Goal: Answer question/provide support

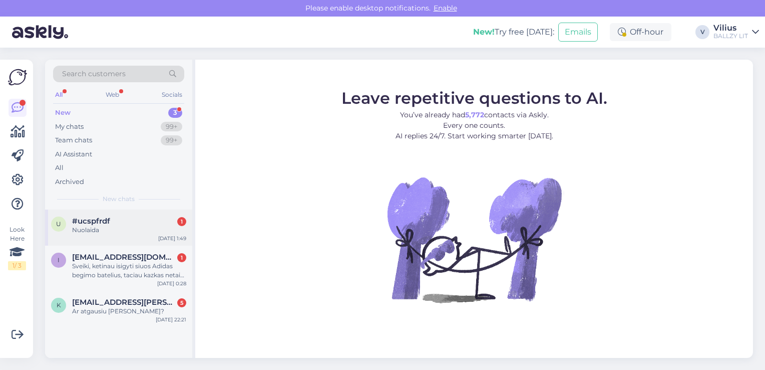
click at [119, 225] on div "Nuolaida" at bounding box center [129, 229] width 114 height 9
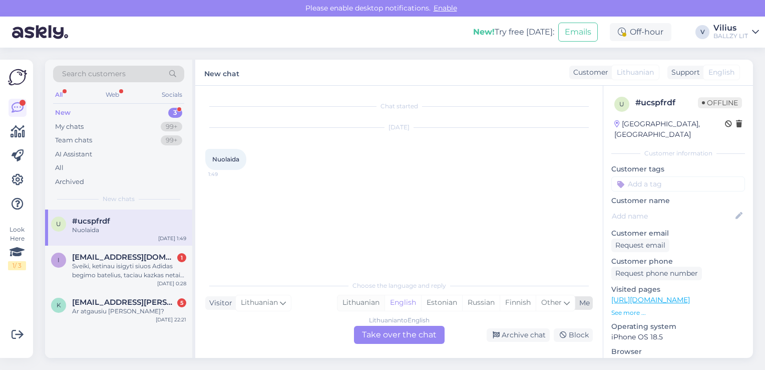
click at [364, 309] on div "Lithuanian" at bounding box center [361, 302] width 47 height 15
click at [381, 337] on div "Lithuanian to Lithuanian Take over the chat" at bounding box center [399, 335] width 91 height 18
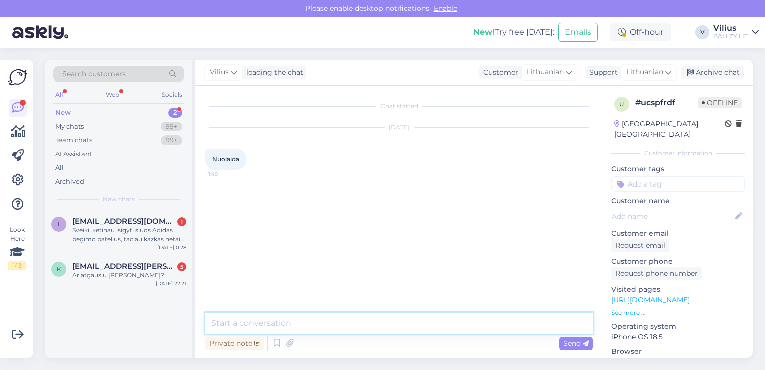
click at [359, 329] on textarea at bounding box center [399, 323] width 388 height 21
type textarea "[PERSON_NAME], kuo galime padėti?"
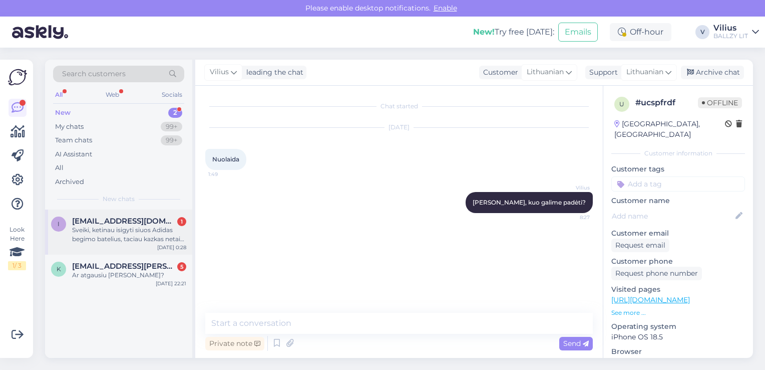
click at [116, 237] on div "Sveiki, ketinau isigyti siuos Adidas begimo batelius, taciau kazkas netaip su k…" at bounding box center [129, 234] width 114 height 18
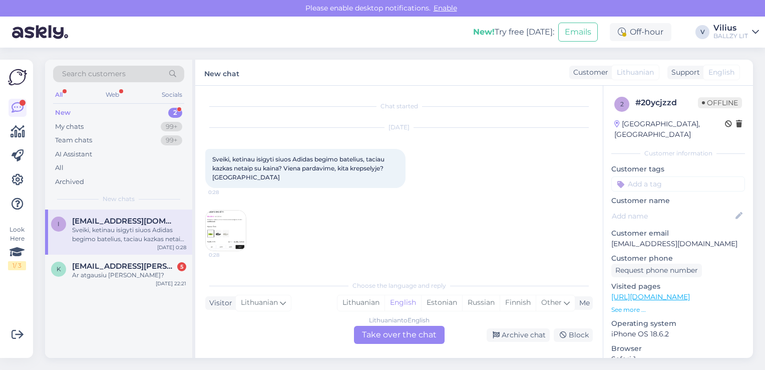
scroll to position [21, 0]
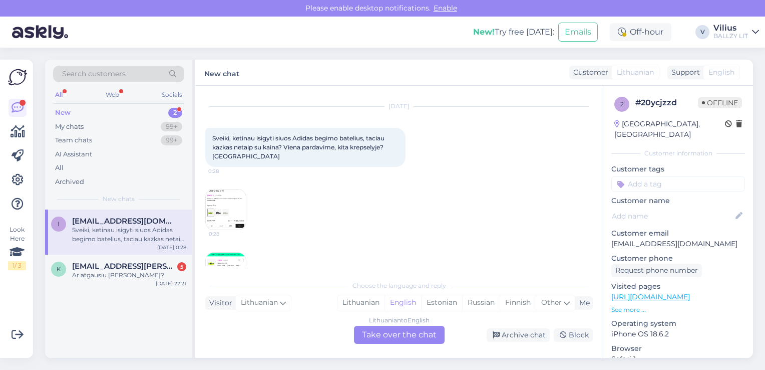
click at [235, 214] on img at bounding box center [226, 209] width 40 height 40
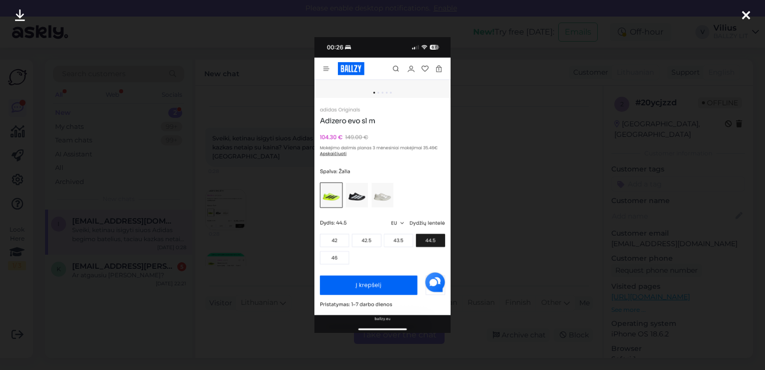
click at [257, 226] on div at bounding box center [382, 185] width 765 height 370
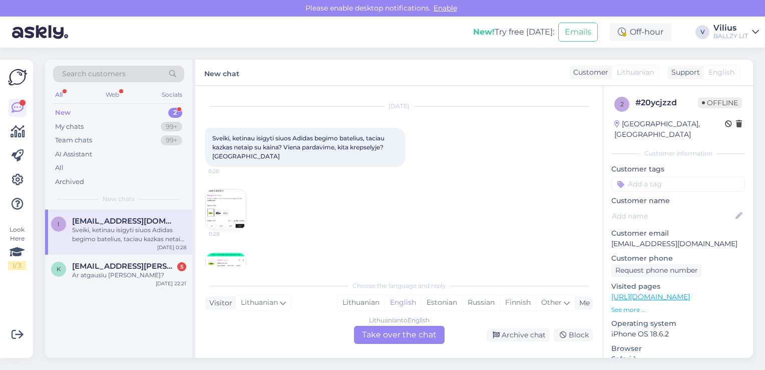
click at [224, 263] on img at bounding box center [226, 272] width 40 height 40
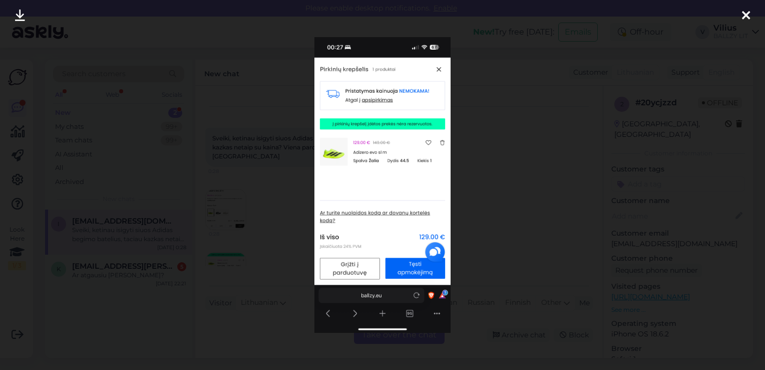
click at [278, 211] on div at bounding box center [382, 185] width 765 height 370
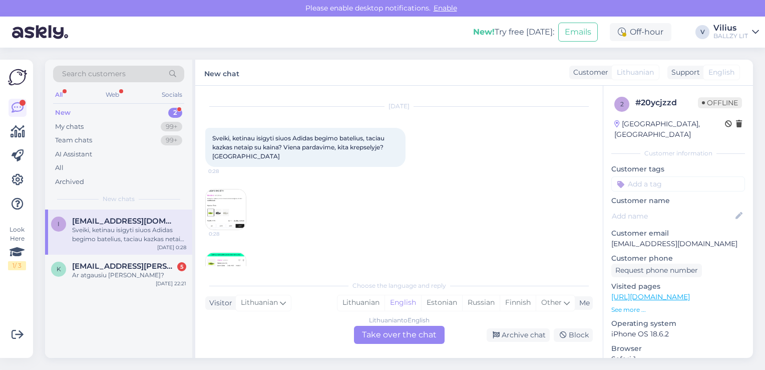
click at [232, 201] on img at bounding box center [226, 209] width 40 height 40
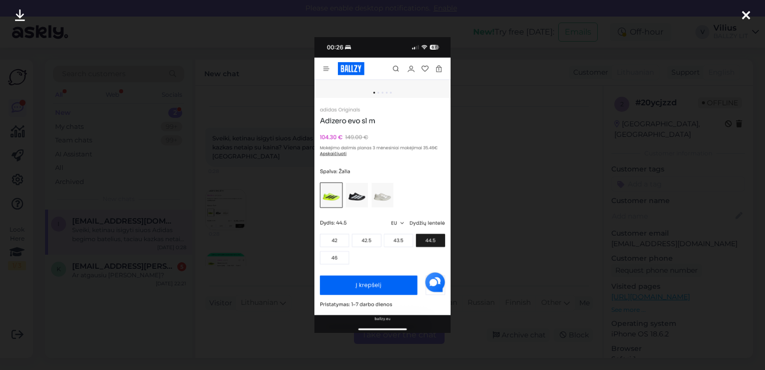
click at [284, 231] on div at bounding box center [382, 185] width 765 height 370
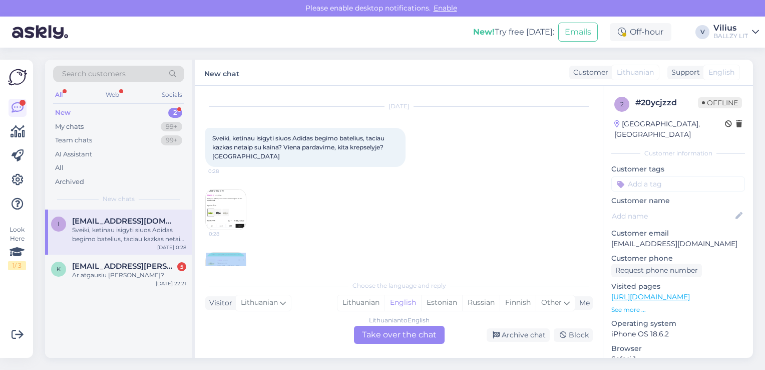
drag, startPoint x: 240, startPoint y: 248, endPoint x: 229, endPoint y: 256, distance: 13.6
click at [229, 256] on div "[DATE] Sveiki, ketinau isigyti siuos Adidas begimo batelius, taciau kazkas neta…" at bounding box center [399, 200] width 388 height 208
click at [229, 256] on img at bounding box center [226, 272] width 40 height 40
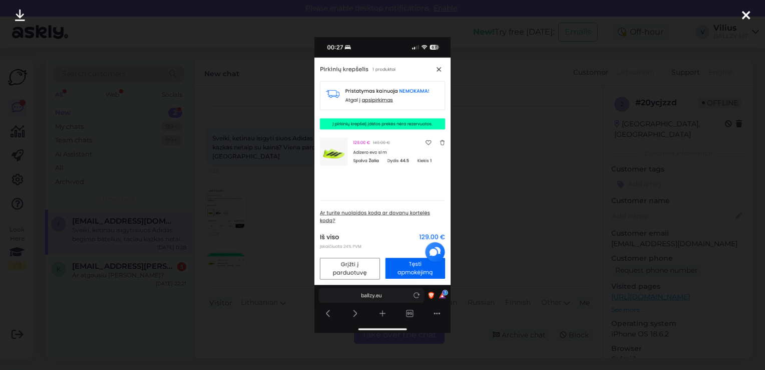
click at [283, 210] on div at bounding box center [382, 185] width 765 height 370
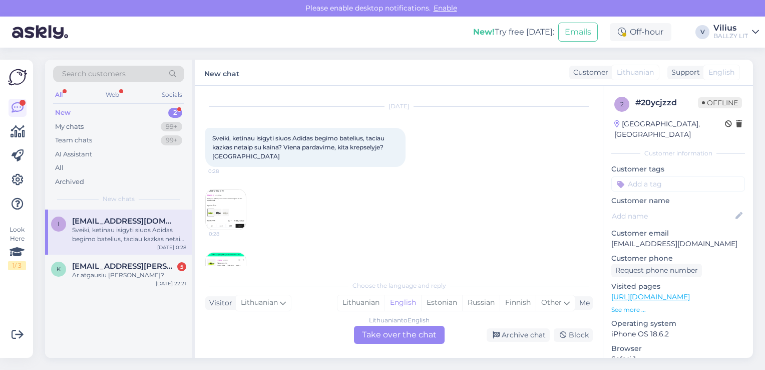
click at [232, 195] on img at bounding box center [226, 209] width 40 height 40
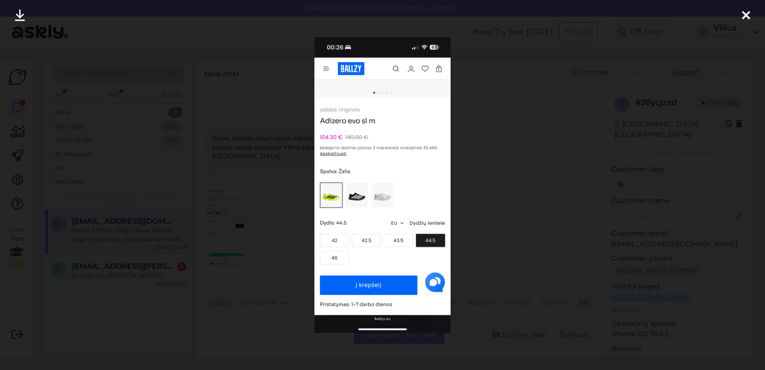
click at [279, 213] on div at bounding box center [382, 185] width 765 height 370
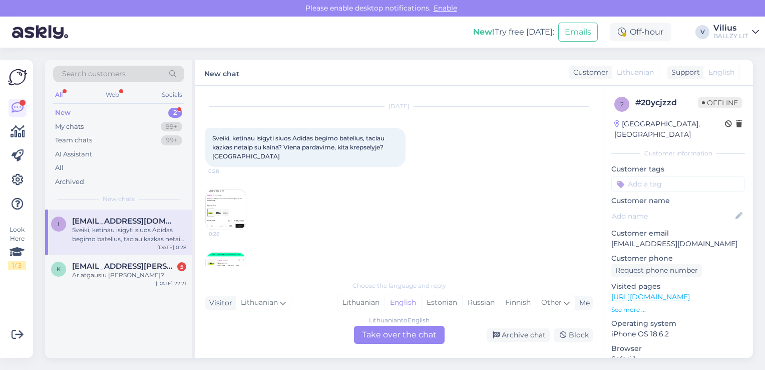
click at [211, 255] on img at bounding box center [226, 272] width 40 height 40
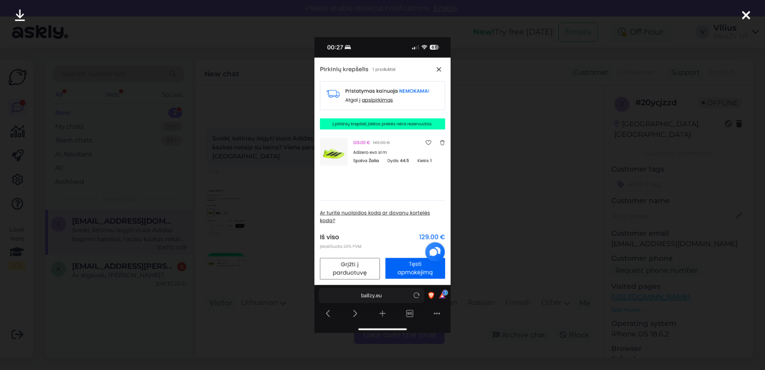
click at [279, 196] on div at bounding box center [382, 185] width 765 height 370
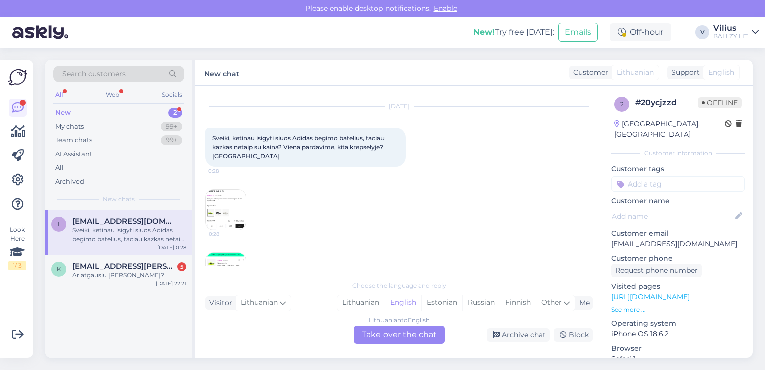
click at [232, 207] on img at bounding box center [226, 209] width 40 height 40
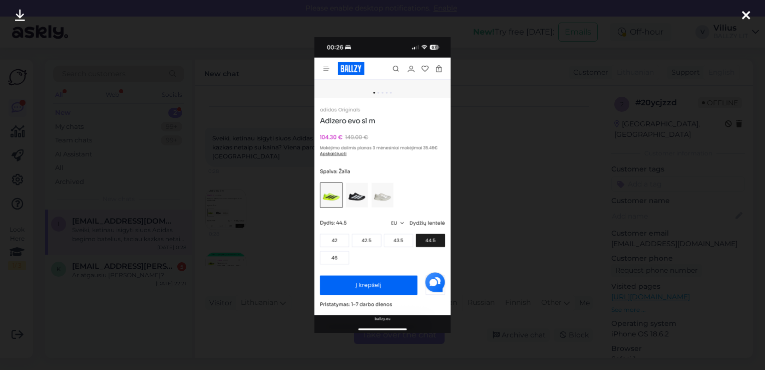
click at [284, 197] on div at bounding box center [382, 185] width 765 height 370
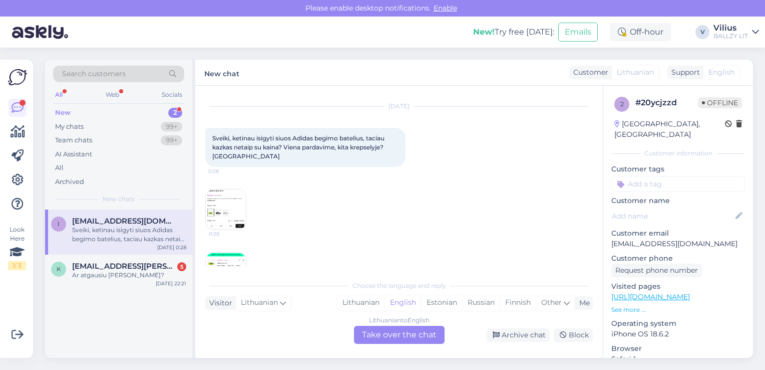
click at [227, 260] on img at bounding box center [226, 272] width 40 height 40
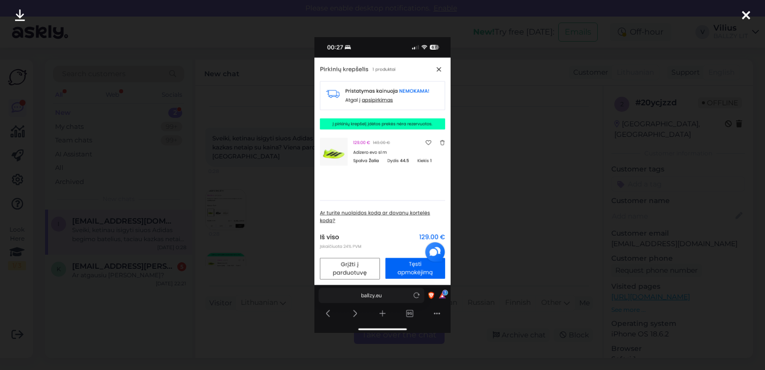
click at [283, 197] on div at bounding box center [382, 185] width 765 height 370
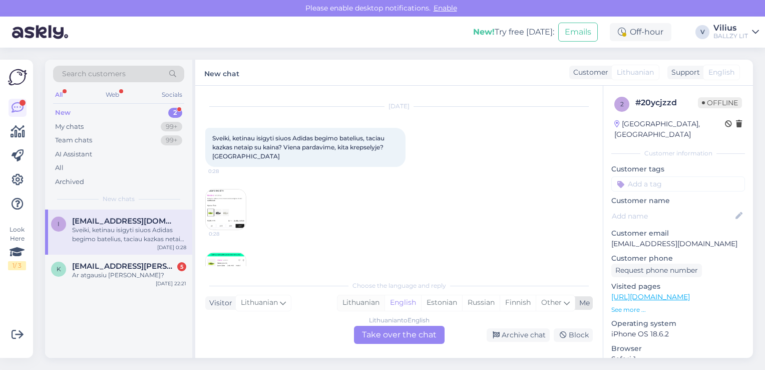
click at [363, 303] on div "Lithuanian" at bounding box center [361, 302] width 47 height 15
click at [385, 335] on div "Lithuanian to Lithuanian Take over the chat" at bounding box center [399, 335] width 91 height 18
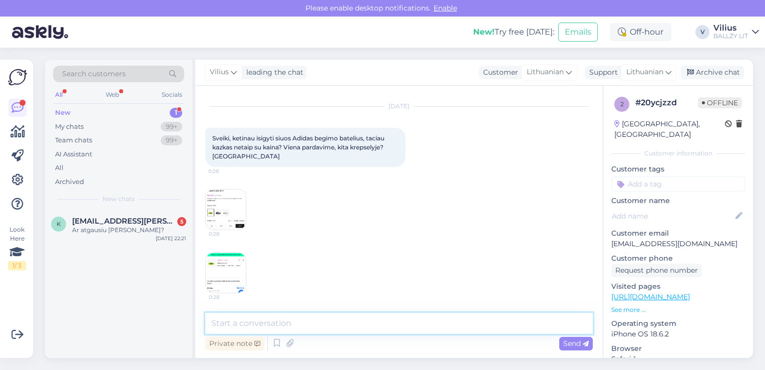
click at [369, 329] on textarea at bounding box center [399, 323] width 388 height 21
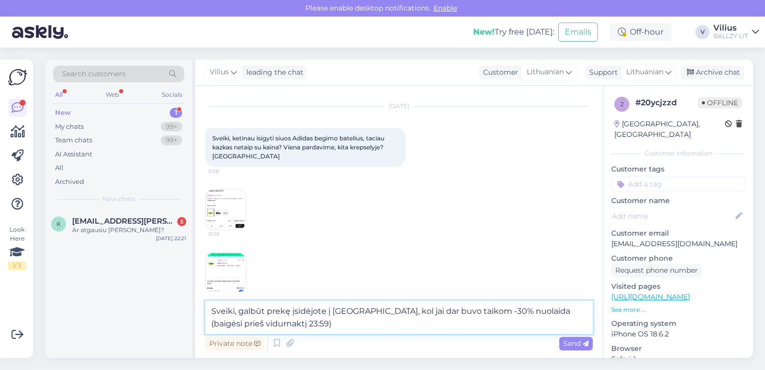
type textarea "Sveiki, galbūt prekę įsidėjote į [GEOGRAPHIC_DATA], kol jai dar buvo taikom -30…"
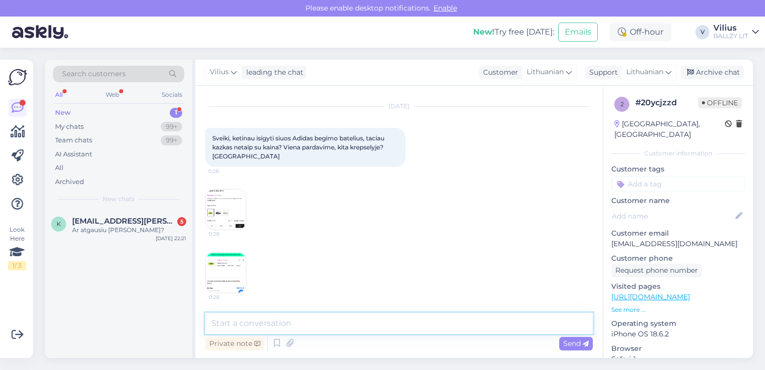
scroll to position [73, 0]
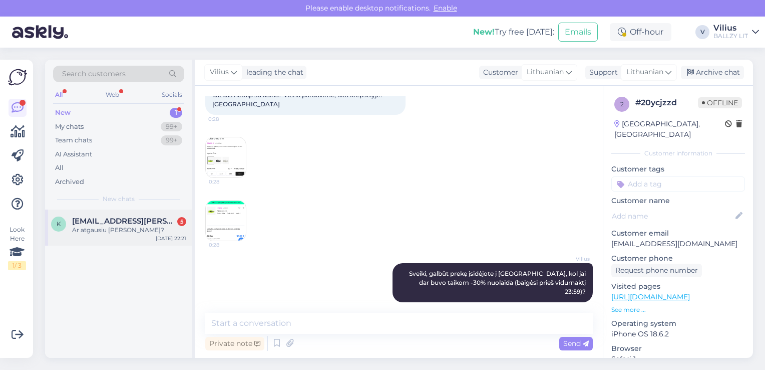
click at [123, 226] on div "Ar atgausiu [PERSON_NAME]?" at bounding box center [129, 229] width 114 height 9
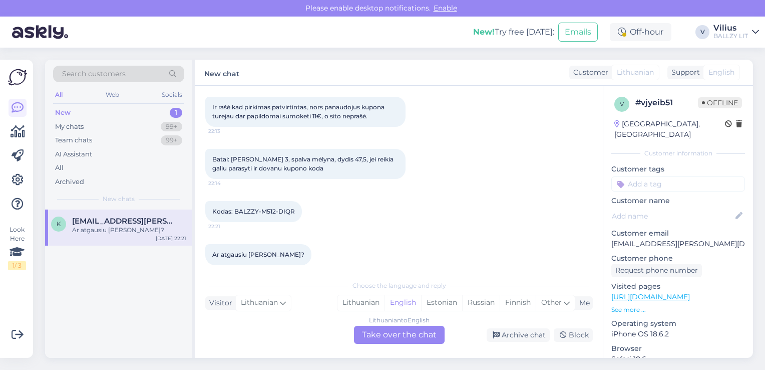
scroll to position [132, 0]
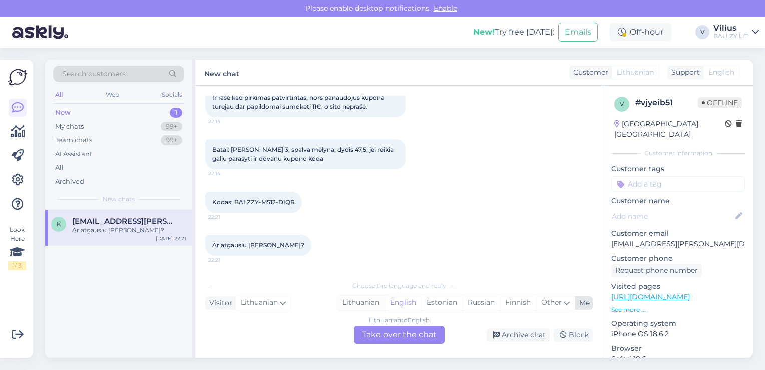
click at [357, 298] on div "Lithuanian" at bounding box center [361, 302] width 47 height 15
click at [397, 338] on div "Lithuanian to Lithuanian Take over the chat" at bounding box center [399, 335] width 91 height 18
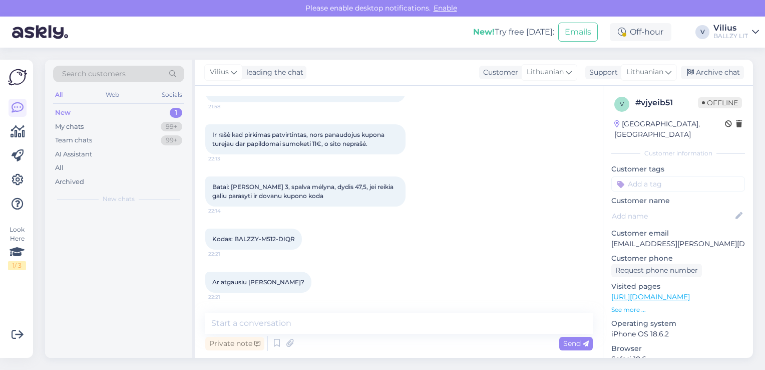
scroll to position [94, 0]
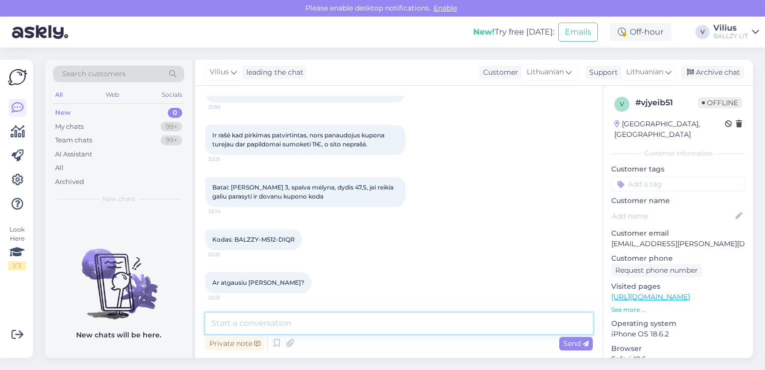
click at [339, 328] on textarea at bounding box center [399, 323] width 388 height 21
type textarea "Laba diena, kokį el.paštą nurodžius naudojote kuponą?"
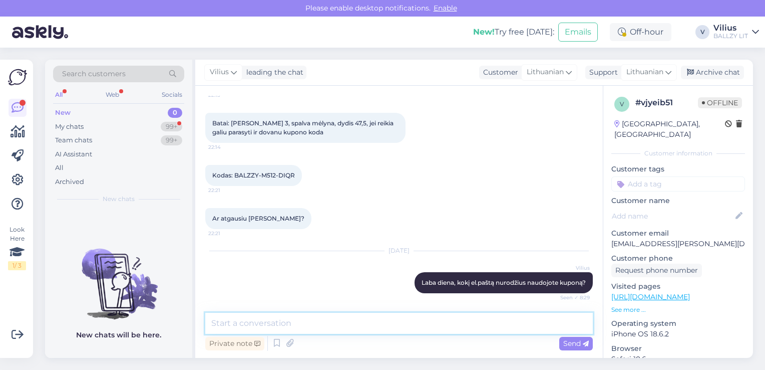
scroll to position [210, 0]
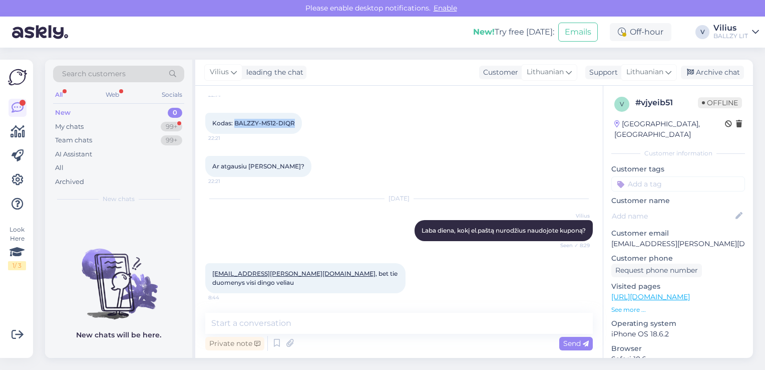
drag, startPoint x: 294, startPoint y: 122, endPoint x: 234, endPoint y: 121, distance: 60.1
click at [234, 121] on div "Kodas: BALZZY-M512-DIQR 22:21" at bounding box center [253, 123] width 97 height 21
copy span "BALZZY-M512-DIQR"
click at [297, 272] on span "[EMAIL_ADDRESS][PERSON_NAME][DOMAIN_NAME] , bet tie duomenys visi dingo veliau" at bounding box center [305, 277] width 187 height 17
drag, startPoint x: 296, startPoint y: 272, endPoint x: 213, endPoint y: 272, distance: 83.6
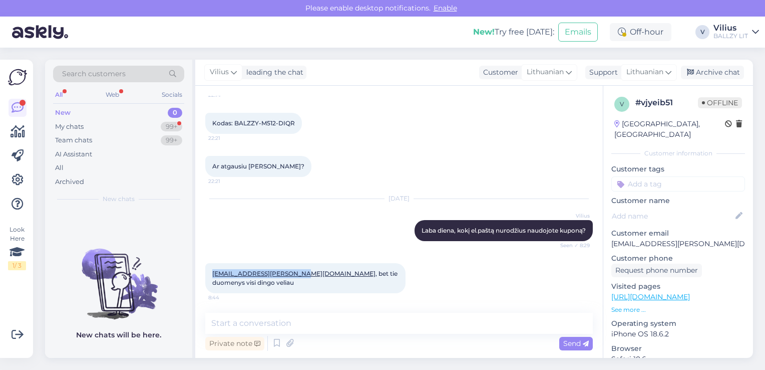
click at [213, 272] on span "[EMAIL_ADDRESS][PERSON_NAME][DOMAIN_NAME] , bet tie duomenys visi dingo veliau" at bounding box center [305, 277] width 187 height 17
copy link "[EMAIL_ADDRESS][PERSON_NAME][DOMAIN_NAME]"
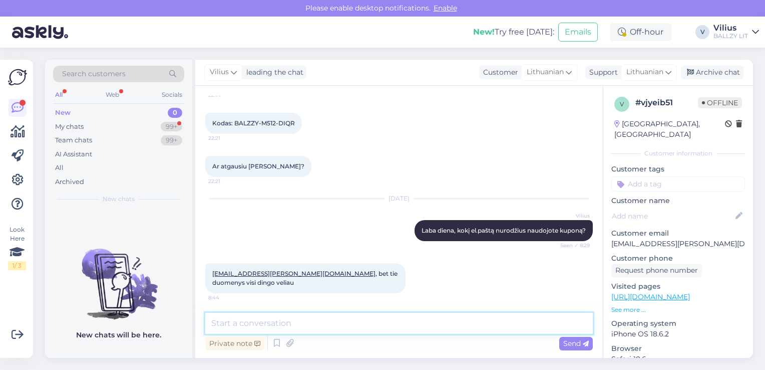
click at [325, 326] on textarea at bounding box center [399, 323] width 388 height 21
type textarea "Kolegos informavo, jog kodą aktyvavo iš naujo, tiesiog apmokant nebegrįžkite at…"
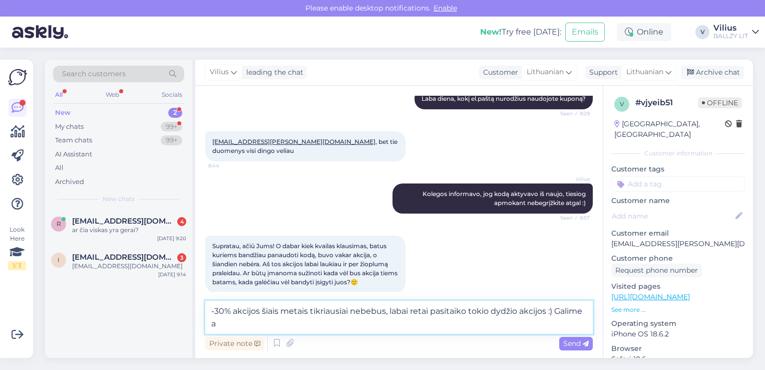
scroll to position [353, 0]
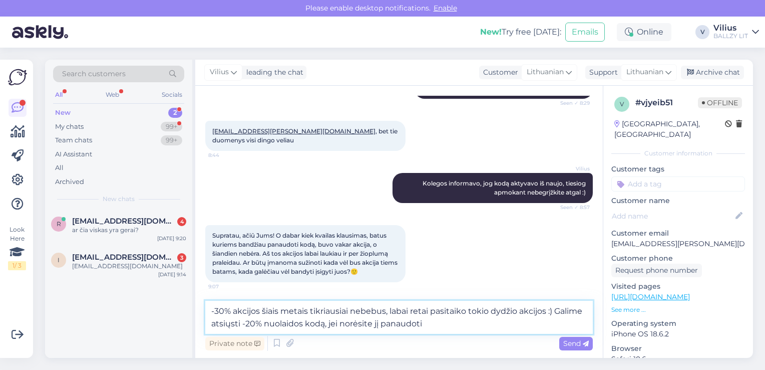
type textarea "-30% akcijos šiais metais tikriausiai nebebus, labai retai pasitaiko tokio dydž…"
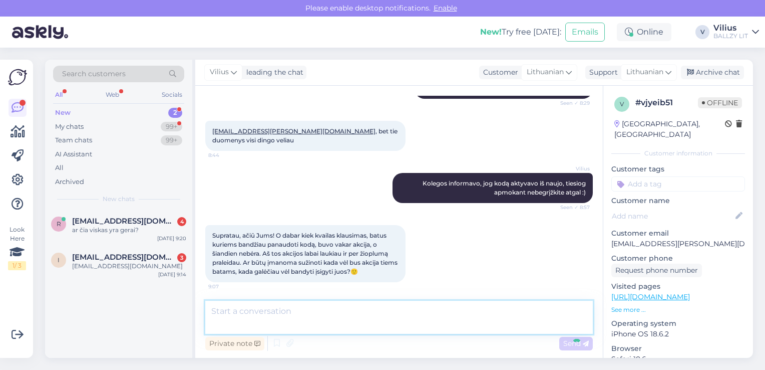
scroll to position [403, 0]
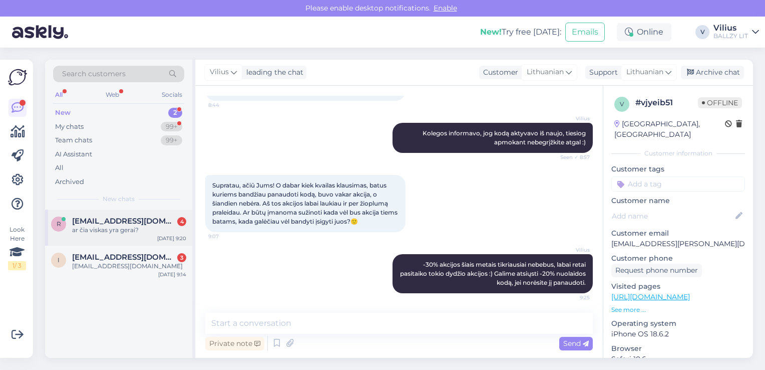
click at [92, 214] on div "r [EMAIL_ADDRESS][DOMAIN_NAME] 4 ar čia viskas yra gerai? [DATE] 9:20" at bounding box center [118, 227] width 147 height 36
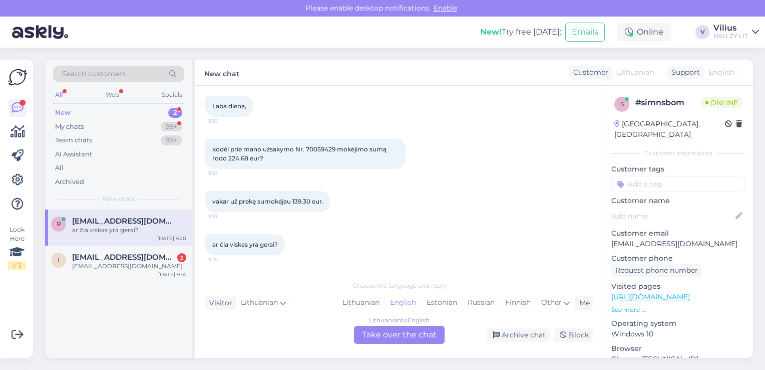
scroll to position [53, 0]
drag, startPoint x: 306, startPoint y: 147, endPoint x: 335, endPoint y: 150, distance: 28.7
click at [335, 150] on span "kodėl prie mano užsakymo Nr. 70059429 mokėjimo sumą rodo 224.68 eur?" at bounding box center [300, 154] width 176 height 17
copy span "70059429"
click at [360, 305] on div "Lithuanian" at bounding box center [361, 302] width 47 height 15
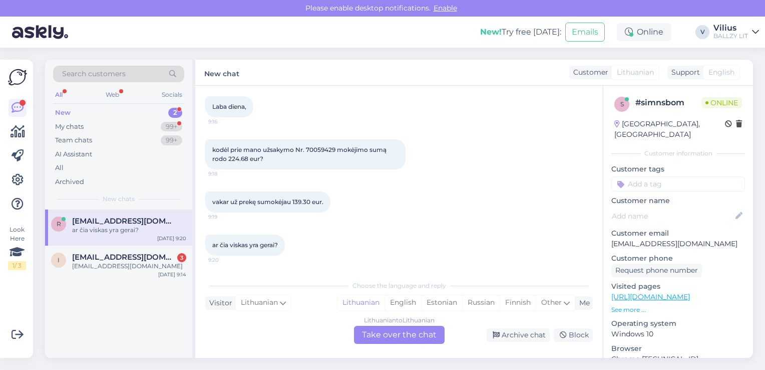
click at [380, 331] on div "Lithuanian to Lithuanian Take over the chat" at bounding box center [399, 335] width 91 height 18
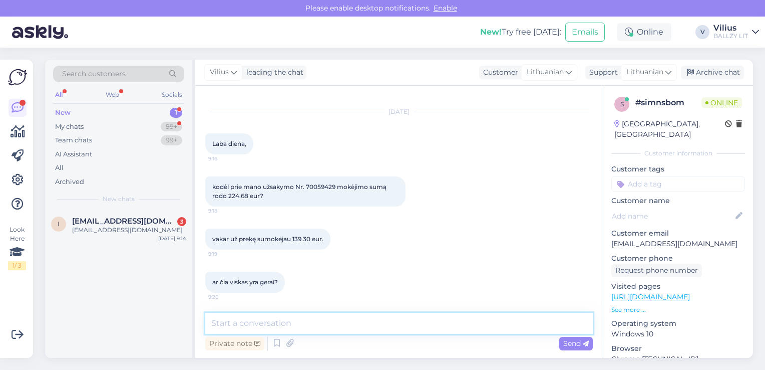
click at [359, 319] on textarea at bounding box center [399, 323] width 388 height 21
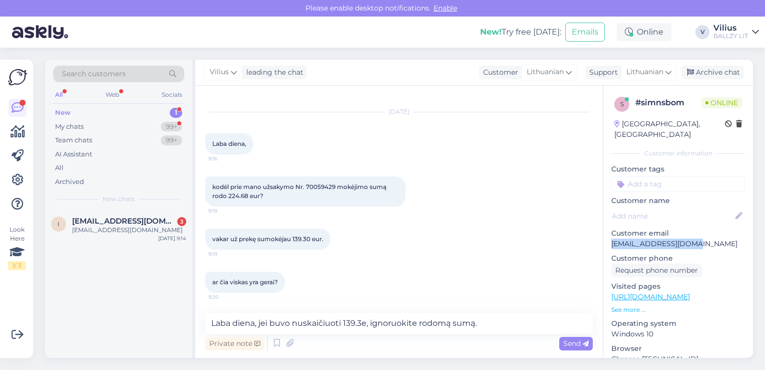
drag, startPoint x: 695, startPoint y: 231, endPoint x: 610, endPoint y: 233, distance: 85.2
click at [610, 233] on div "s # simnsbom Online [GEOGRAPHIC_DATA], [GEOGRAPHIC_DATA] Customer information C…" at bounding box center [678, 297] width 150 height 422
copy p "[EMAIL_ADDRESS][DOMAIN_NAME]"
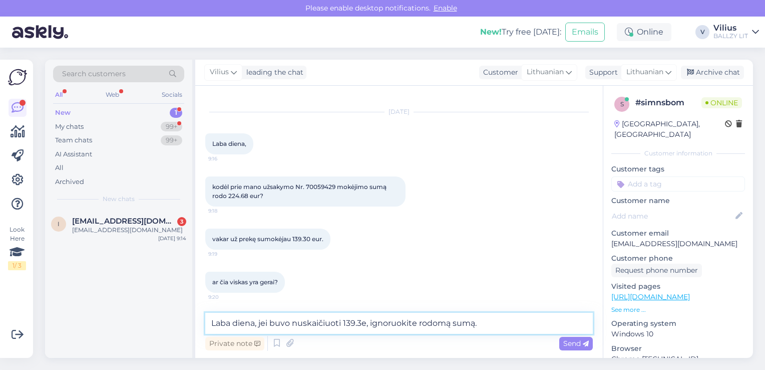
click at [268, 318] on textarea "Laba diena, jei buvo nuskaičiuoti 139.3e, ignoruokite rodomą sumą." at bounding box center [399, 323] width 388 height 21
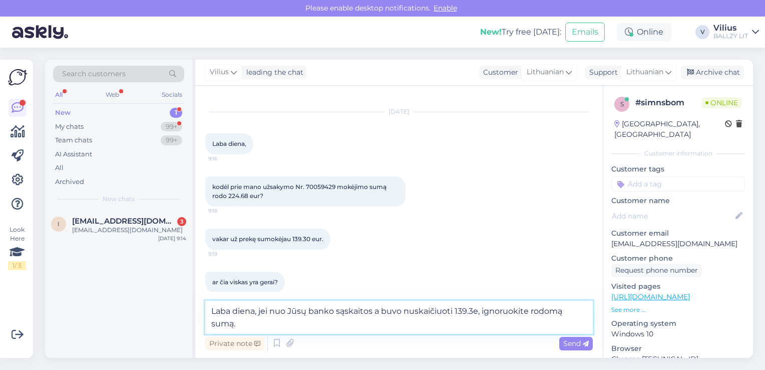
scroll to position [28, 0]
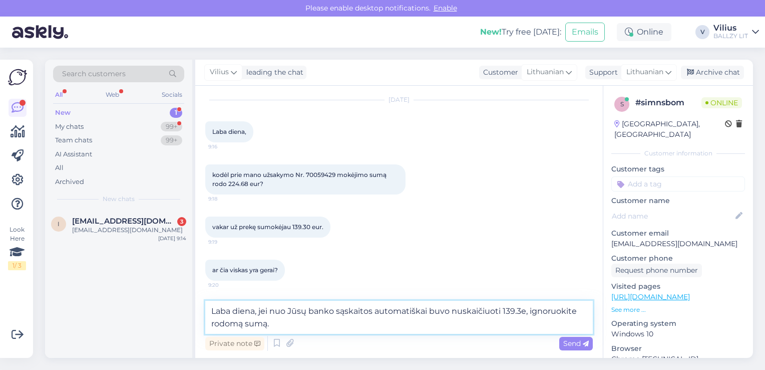
type textarea "Laba diena, jei nuo Jūsų banko sąskaitos automatiškai buvo nuskaičiuoti 139.3e,…"
click at [572, 344] on span "Send" at bounding box center [576, 343] width 26 height 9
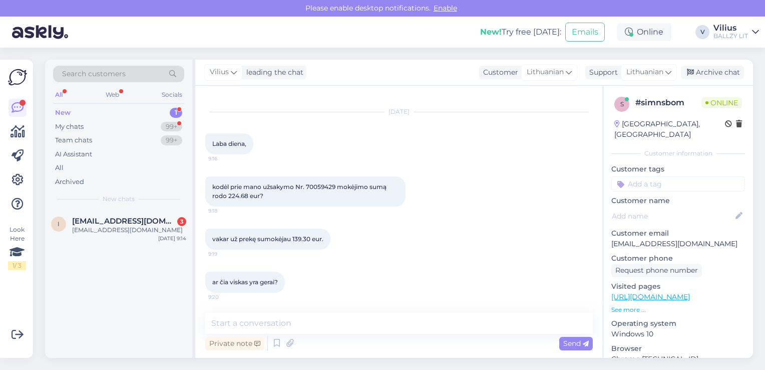
scroll to position [68, 0]
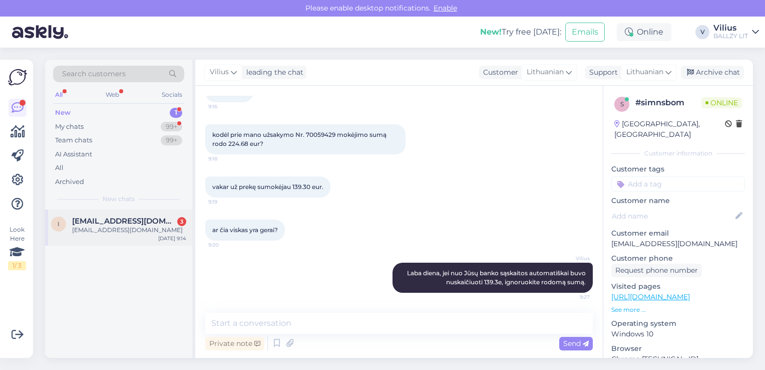
click at [156, 231] on div "[EMAIL_ADDRESS][DOMAIN_NAME]" at bounding box center [129, 229] width 114 height 9
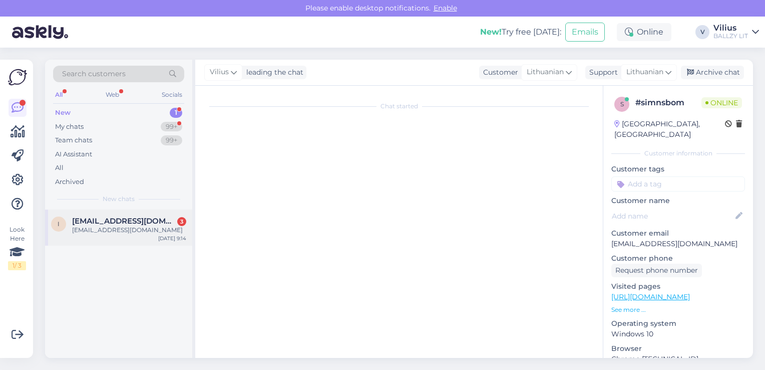
scroll to position [1, 0]
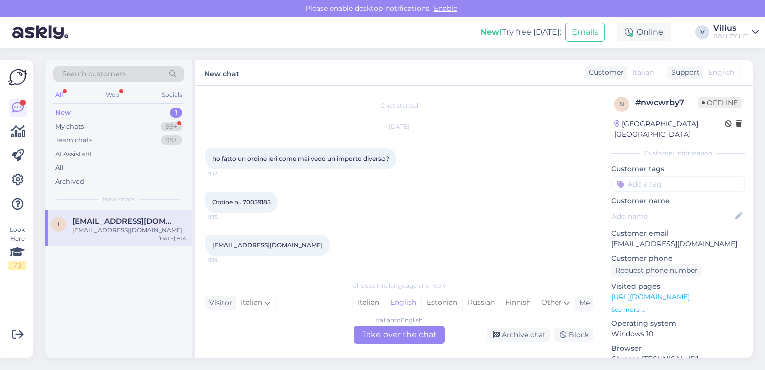
click at [392, 338] on div "Italian to English Take over the chat" at bounding box center [399, 335] width 91 height 18
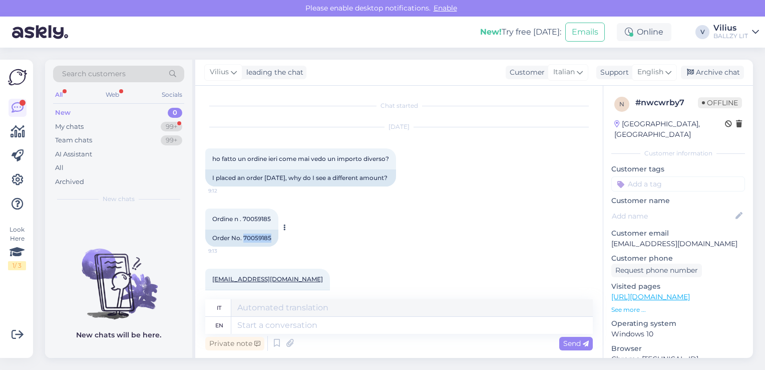
drag, startPoint x: 243, startPoint y: 237, endPoint x: 270, endPoint y: 238, distance: 26.6
click at [270, 238] on div "Order No. 70059185" at bounding box center [241, 237] width 73 height 17
copy div "70059185"
click at [306, 324] on textarea at bounding box center [412, 325] width 362 height 17
type textarea "Hello, cou"
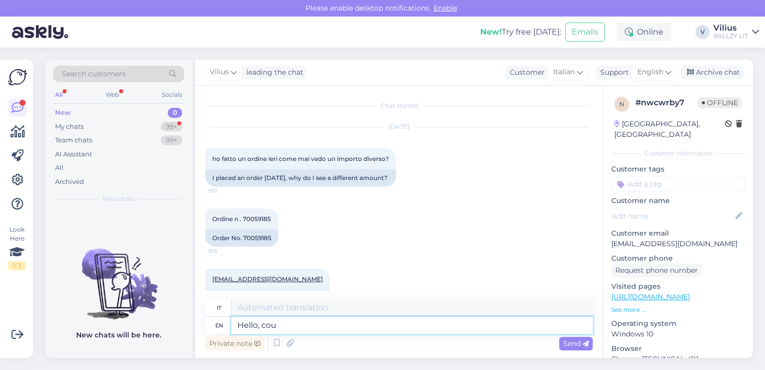
type textarea "Ciao,"
type textarea "Hello, could yo"
type textarea "Ciao, potresti"
type textarea "Hello, could you specify b"
type textarea "Ciao, potresti specificare"
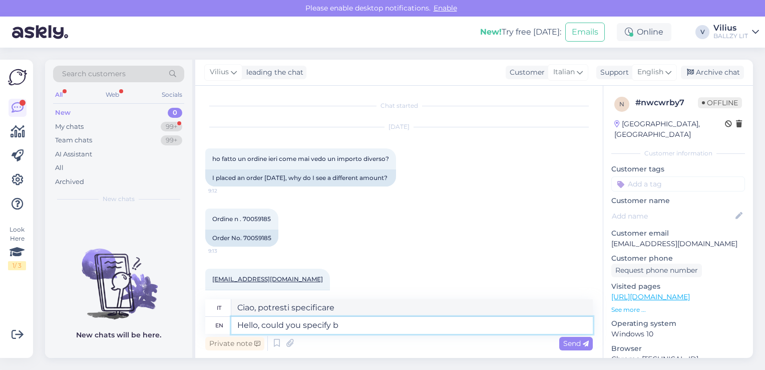
type textarea "Hello, could you specify by"
type textarea "Ciao, potresti specificare per"
type textarea "Hello, could you specify by visual e"
type textarea "Ciao, potresti specificare visivamente"
type textarea "Hello, could you specify by visual example?"
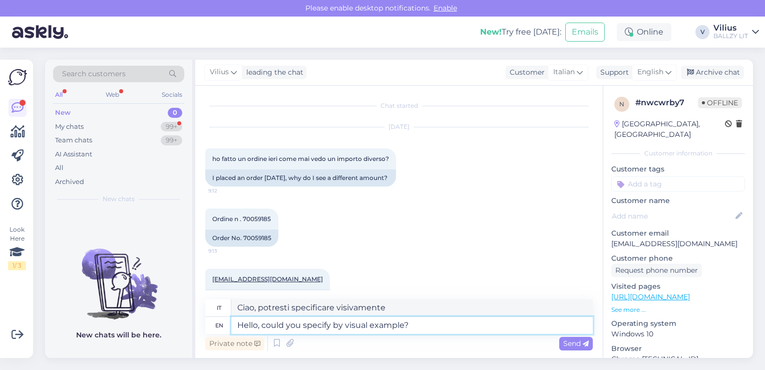
type textarea "Ciao, potresti specificare con un esempio visivo?"
type textarea "Hello, could you specify by visual example? Where do"
type textarea "Ciao, potresti specificare con un esempio visivo? Dove"
type textarea "Hello, could you specify by visual example? Where do you se"
type textarea "Ciao, potresti specificare con un esempio visivo? Dove ti trovi?"
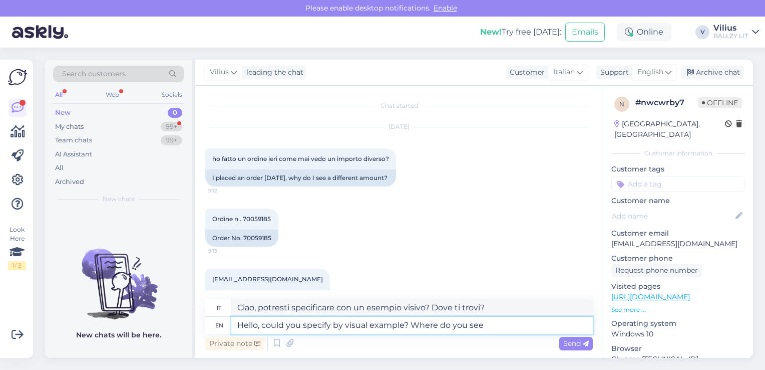
type textarea "Hello, could you specify by visual example? Where do you see i"
type textarea "Ciao, potresti specificare con un esempio visivo? Dove vedi"
type textarea "Hello, could you specify by visual example? Where do you see it?"
type textarea "Ciao, potresti specificare con un esempio visivo? Dove lo vedi?"
type textarea "Hello, could you specify by visual example? Where do you see it? And"
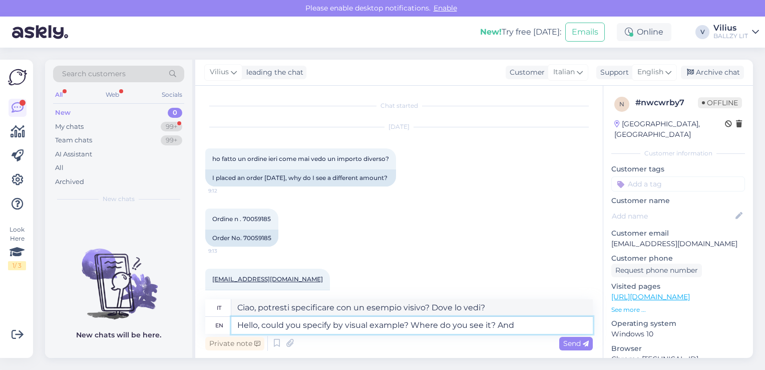
type textarea "Ciao, potresti specificare con un esempio visivo? Dove lo vedi? E"
type textarea "Hello, could you specify by visual example? Where do you see it? And money am"
type textarea "Ciao, potresti specificare con un esempio visivo? Dove lo vedi? E soldi?"
type textarea "Hello, could you specify by visual example? Where do you see it? And money amou…"
type textarea "Ciao, potresti specificare con un esempio visivo? Dove lo vedi? E l'importo in …"
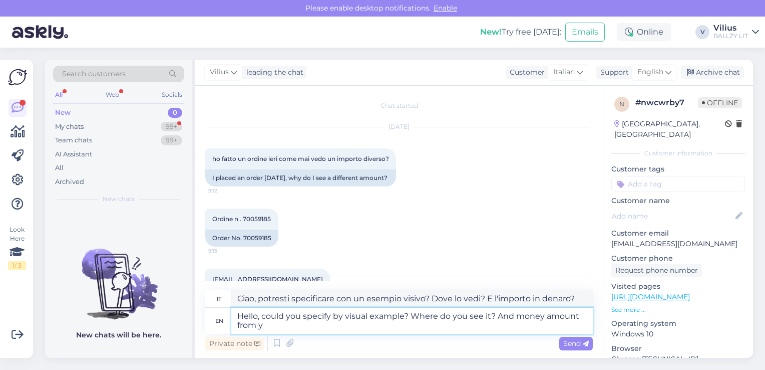
type textarea "Hello, could you specify by visual example? Where do you see it? And money amou…"
type textarea "Ciao, potresti specificare con un esempio visivo? Dove lo vedi? E l'importo in …"
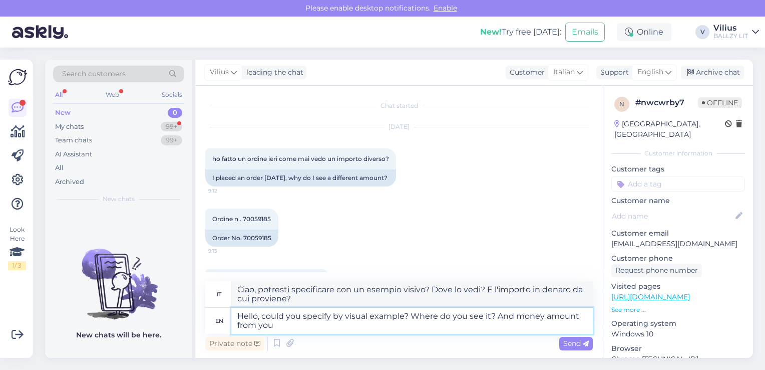
type textarea "Hello, could you specify by visual example? Where do you see it? And money amou…"
type textarea "Ciao, potresti specificare con un esempio visivo? Dove lo vedi? E l'importo che…"
type textarea "Hello, could you specify by visual example? Where do you see it? And money amou…"
type textarea "Ciao, potresti specificare con un esempio visivo? Dove lo vedi? E l'importo del…"
type textarea "Hello, could you specify by visual example? Where do you see it? And money amou…"
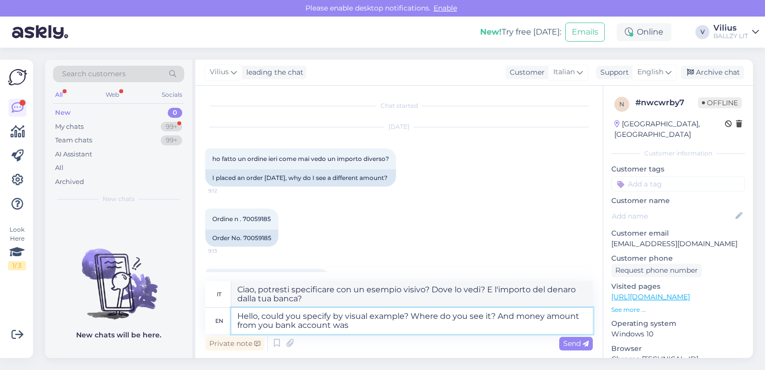
type textarea "Ciao, potresti specificare con un esempio visivo? Dove lo vedi? E l'importo del…"
type textarea "Hello, could you specify by visual example? Where do you see it? And money amou…"
type textarea "Ciao, potresti specificare con un esempio visivo? Dove lo vedi? E l'importo di …"
type textarea "Hello, could you specify by visual example? Where do you see it? And money amou…"
type textarea "Ciao, potresti specificare con un esempio visivo? Dove lo vedi? E l'importo di …"
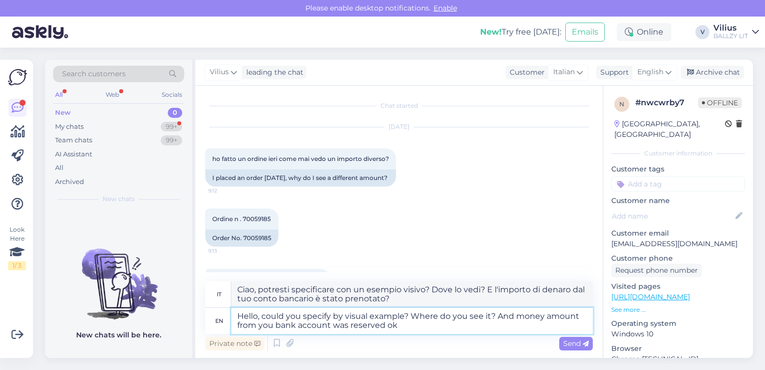
type textarea "Hello, could you specify by visual example? Where do you see it? And money amou…"
type textarea "Ciao, potresti specificare con un esempio visivo? Dove lo vedi? E l'importo in …"
type textarea "Hello, could you specify by visual example? Where do you see it? And money amou…"
type textarea "Ciao, potresti specificare con un esempio visivo? Dove lo vedi? E l'importo di …"
type textarea "Hello, could you specify by visual example? Where do you see it? And money amou…"
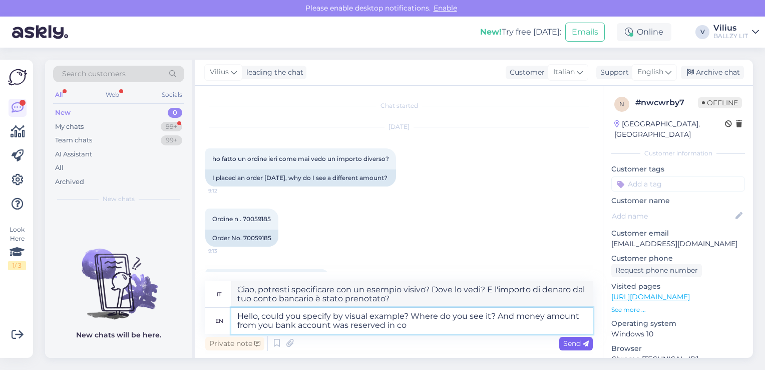
type textarea "Ciao, potresti specificare con un esempio visivo? Dove lo vedi? E l'importo di …"
type textarea "Hello, could you specify by visual example? Where do you see it? And money amou…"
type textarea "Ciao, potresti specificare con un esempio visivo? Dove lo vedi? E l'importo di …"
type textarea "Hello, could you specify by visual example? Where do you see it? And money amou…"
click at [573, 341] on span "Send" at bounding box center [576, 343] width 26 height 9
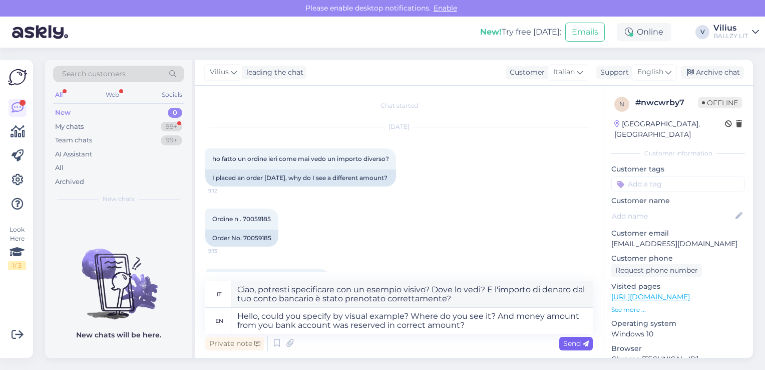
type textarea "Ciao, potresti specificare con un esempio visivo? Dove lo vedi? E l'importo di …"
click at [576, 344] on span "Send" at bounding box center [576, 343] width 26 height 9
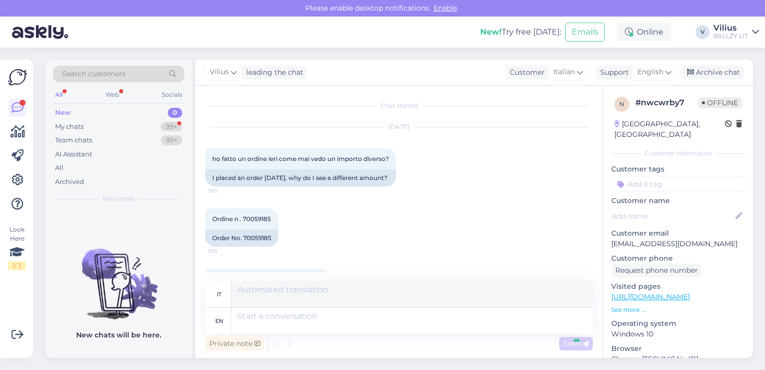
scroll to position [124, 0]
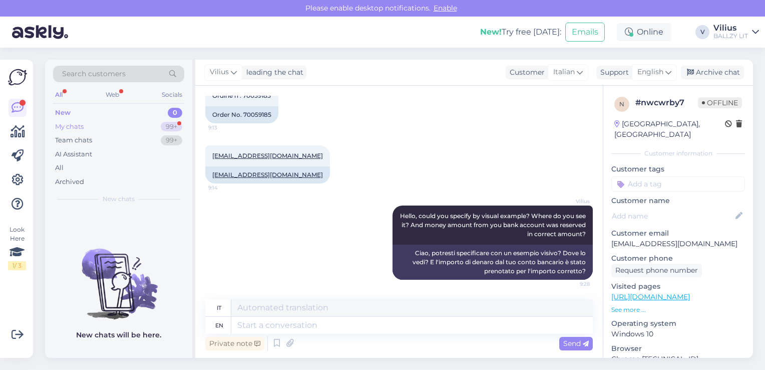
click at [103, 129] on div "My chats 99+" at bounding box center [118, 127] width 131 height 14
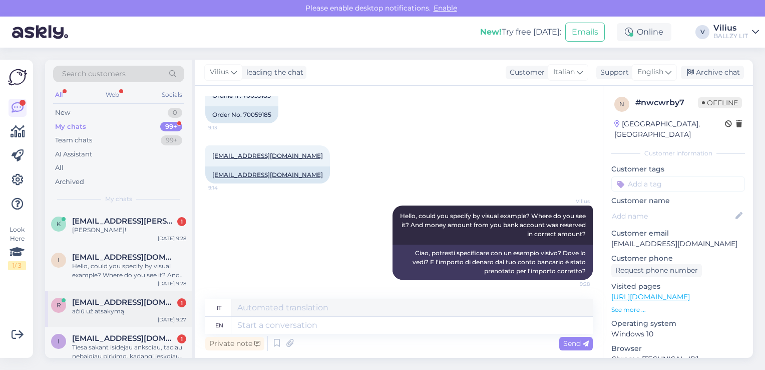
click at [140, 316] on div "r [EMAIL_ADDRESS][DOMAIN_NAME] 1 ačiū už atsakymą [DATE] 9:27" at bounding box center [118, 308] width 147 height 36
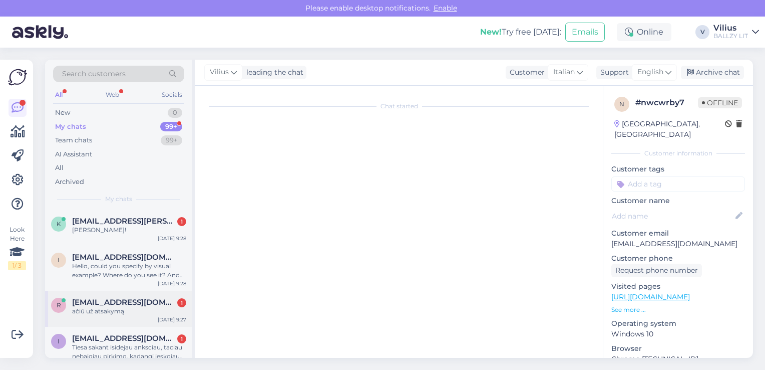
scroll to position [110, 0]
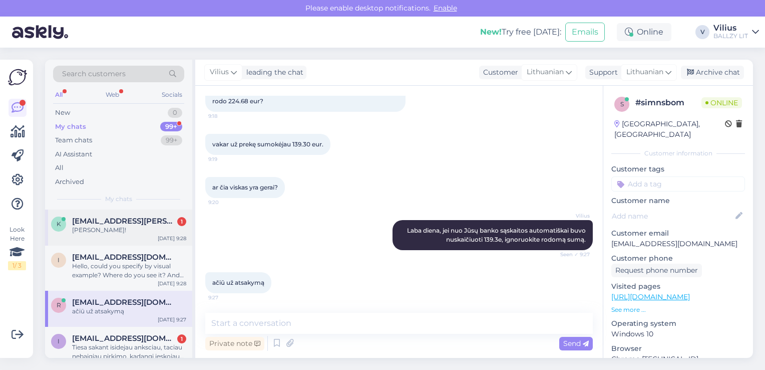
click at [101, 216] on span "[EMAIL_ADDRESS][PERSON_NAME][DOMAIN_NAME]" at bounding box center [124, 220] width 104 height 9
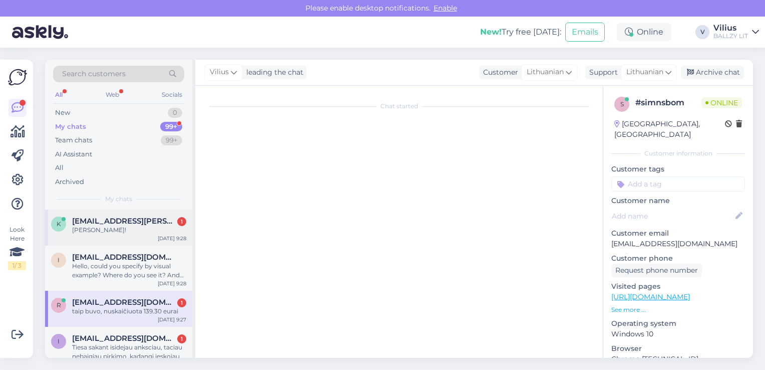
scroll to position [446, 0]
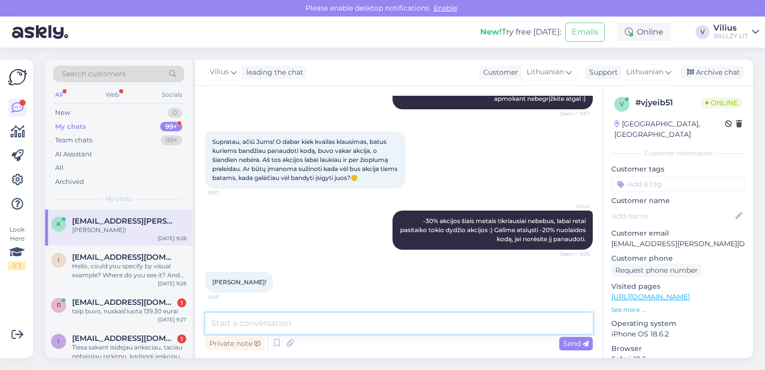
click at [321, 327] on textarea at bounding box center [399, 323] width 388 height 21
paste textarea "UNM896ERDU72"
type textarea "Kodas: UNM896ERDU72"
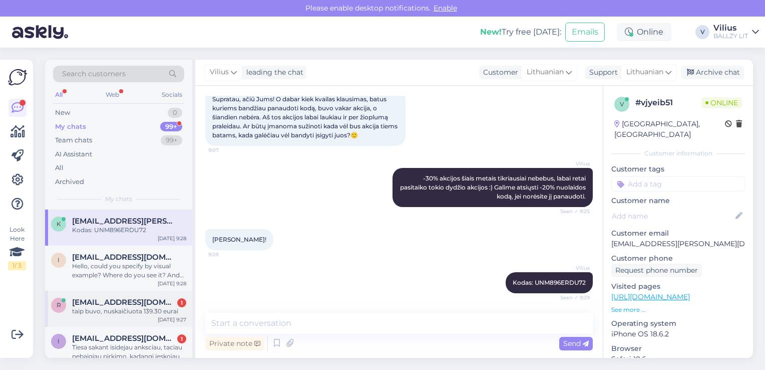
click at [137, 308] on div "taip buvo, nuskaičiuota 139.30 eurai" at bounding box center [129, 311] width 114 height 9
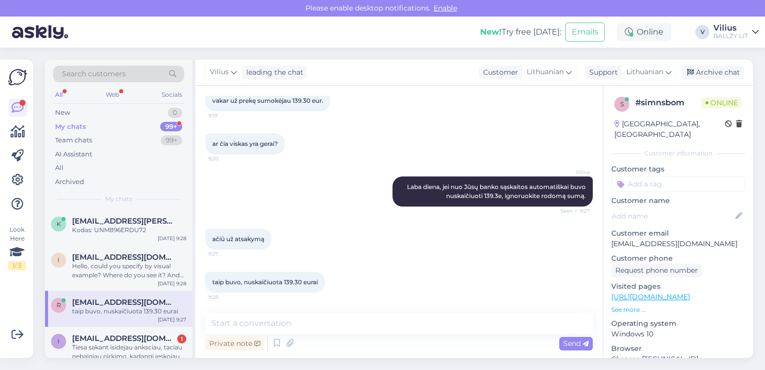
scroll to position [154, 0]
click at [122, 345] on div "Tiesa sakant isidejau anksciau, taciau nebaigiau pirkimo, kadangi ieskojau dar …" at bounding box center [129, 352] width 114 height 18
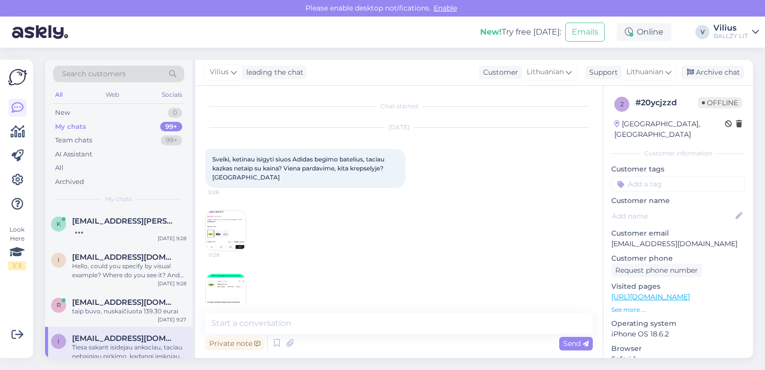
scroll to position [152, 0]
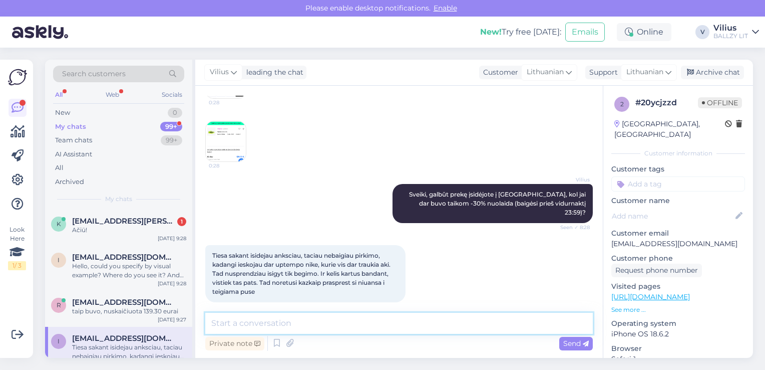
click at [343, 321] on textarea at bounding box center [399, 323] width 388 height 21
drag, startPoint x: 479, startPoint y: 321, endPoint x: 463, endPoint y: 322, distance: 16.0
click at [463, 322] on textarea "Galime pasiūlyti nebent atsiųsti -20% nuolaidos kodą, kadangi 30%" at bounding box center [399, 323] width 388 height 21
click at [341, 321] on textarea "[PERSON_NAME] pasiūlyti nebent atsiųsti -20% nuolaidos kodą." at bounding box center [399, 323] width 388 height 21
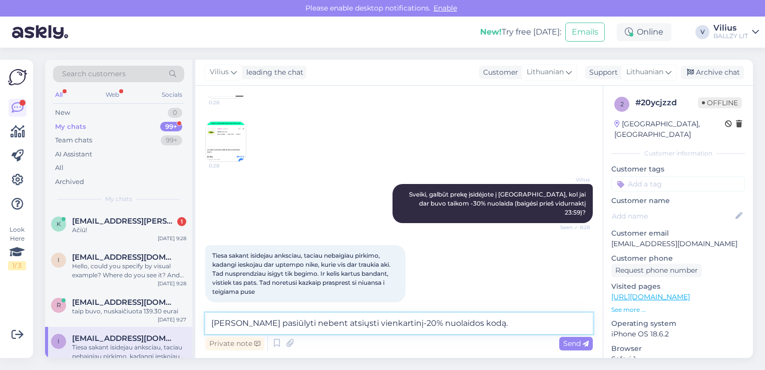
type textarea "[PERSON_NAME] pasiūlyti nebent atsiųsti vienkartinį -20% nuolaidos kodą."
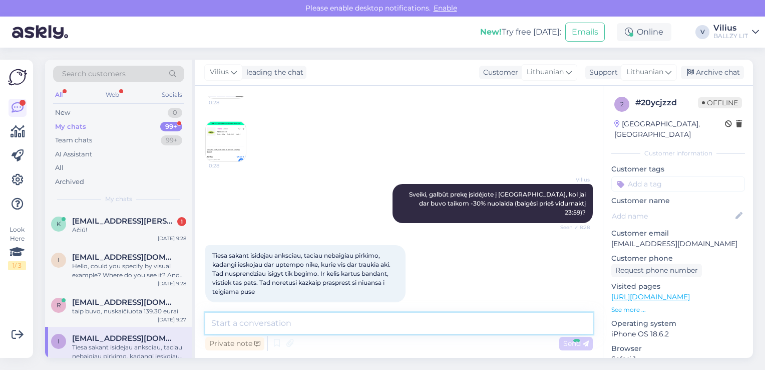
scroll to position [204, 0]
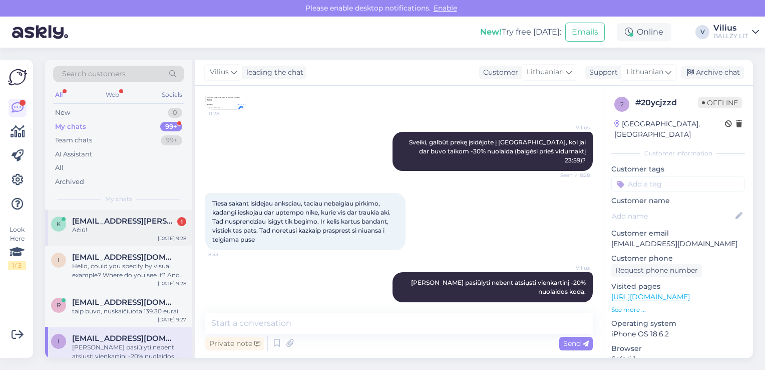
click at [147, 233] on div "Ačiū!" at bounding box center [129, 229] width 114 height 9
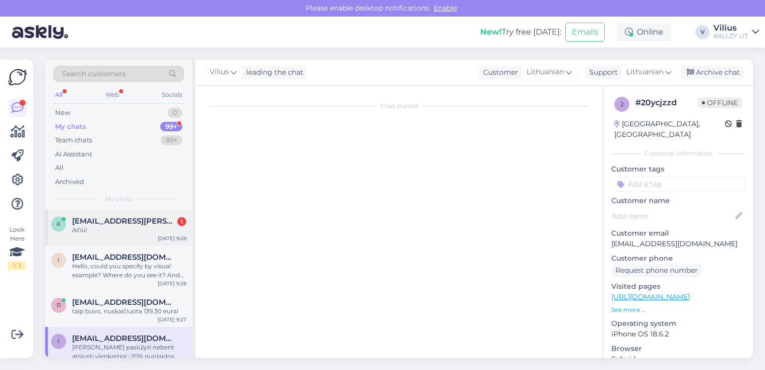
scroll to position [532, 0]
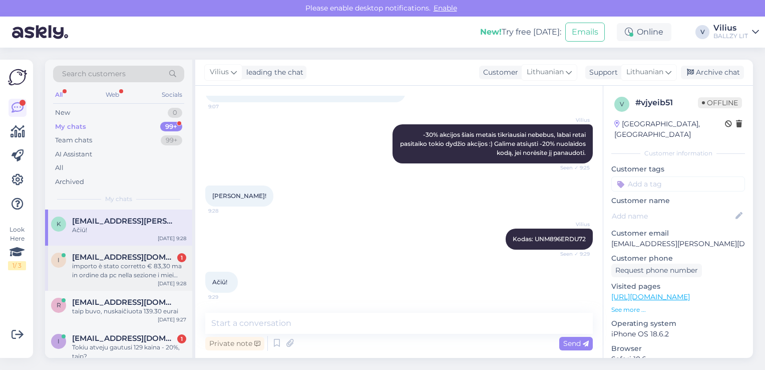
click at [117, 272] on div "importo è stato corretto € 83,30 ma in ordine da pc nella sezione i miei ordini…" at bounding box center [129, 270] width 114 height 18
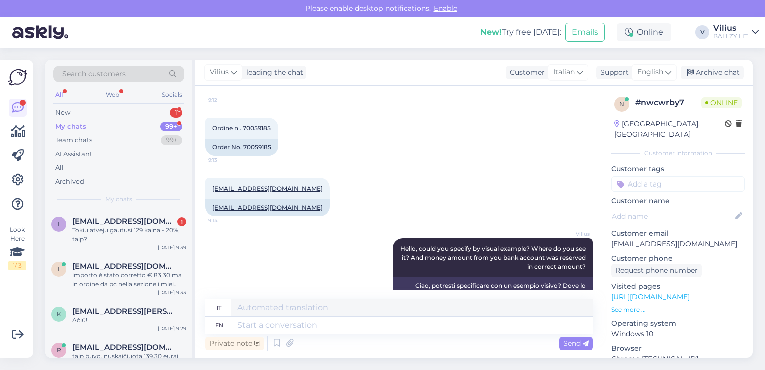
scroll to position [42, 0]
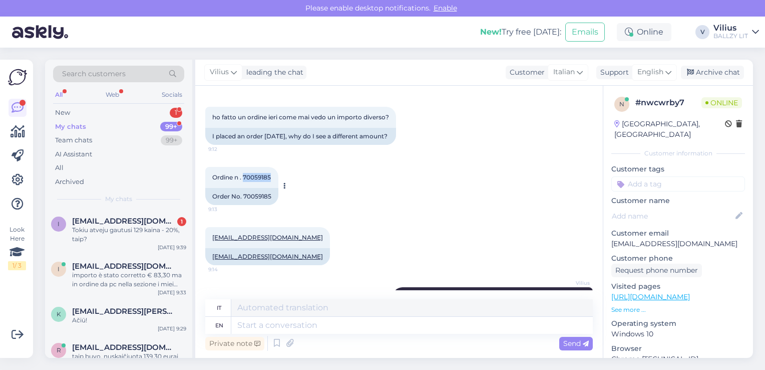
drag, startPoint x: 244, startPoint y: 173, endPoint x: 272, endPoint y: 178, distance: 28.6
click at [272, 178] on div "Ordine n . 70059185 9:13" at bounding box center [241, 177] width 73 height 21
copy span "70059185"
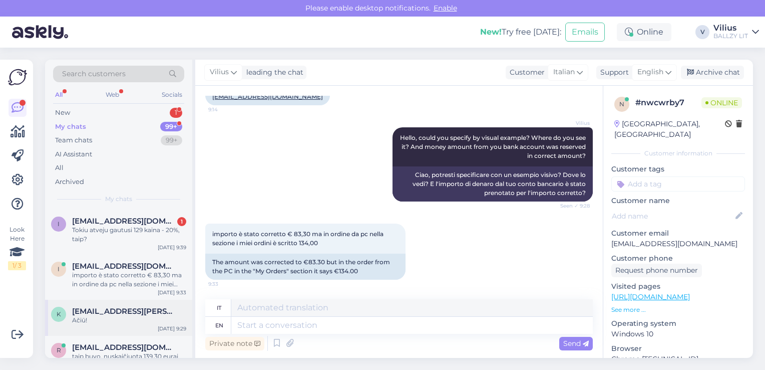
click at [124, 323] on div "Ačiū!" at bounding box center [129, 320] width 114 height 9
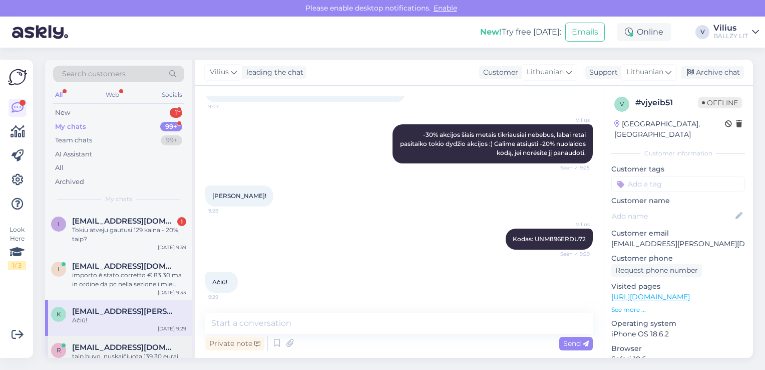
click at [127, 346] on span "[EMAIL_ADDRESS][DOMAIN_NAME]" at bounding box center [124, 347] width 104 height 9
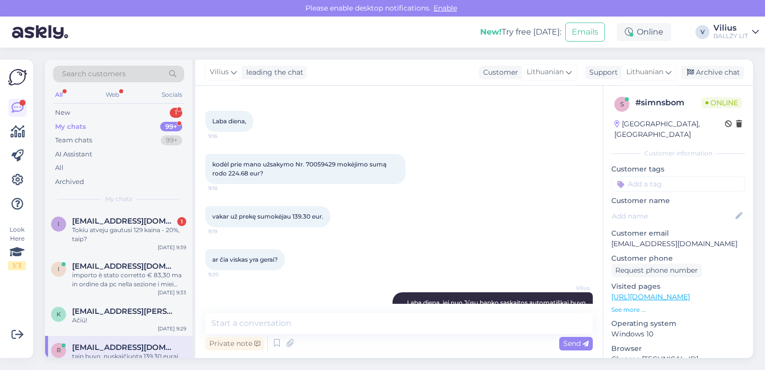
scroll to position [66, 0]
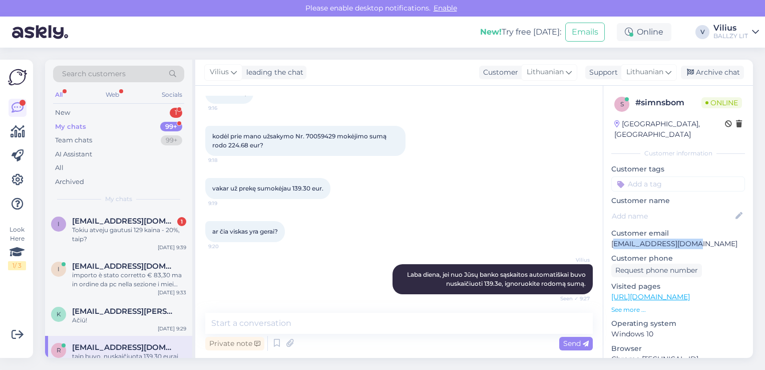
drag, startPoint x: 693, startPoint y: 234, endPoint x: 613, endPoint y: 234, distance: 80.1
click at [613, 238] on p "[EMAIL_ADDRESS][DOMAIN_NAME]" at bounding box center [679, 243] width 134 height 11
drag, startPoint x: 306, startPoint y: 134, endPoint x: 335, endPoint y: 133, distance: 29.1
click at [335, 133] on span "kodėl prie mano užsakymo Nr. 70059429 mokėjimo sumą rodo 224.68 eur?" at bounding box center [300, 140] width 176 height 17
copy span "70059429"
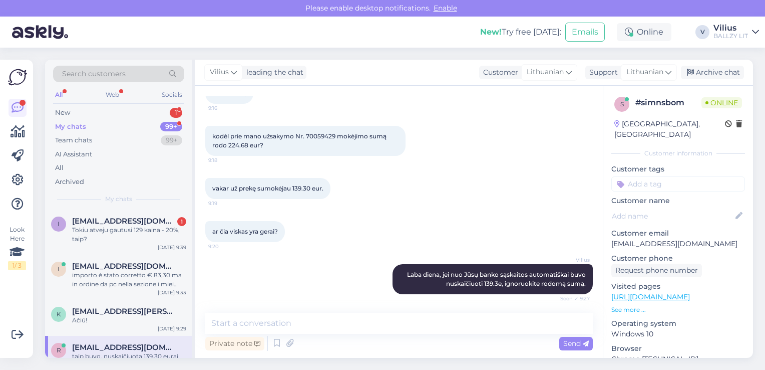
click at [323, 149] on div "kodėl prie mano užsakymo Nr. 70059429 mokėjimo sumą rodo 224.68 eur? 9:18" at bounding box center [305, 141] width 200 height 30
drag, startPoint x: 306, startPoint y: 135, endPoint x: 336, endPoint y: 135, distance: 30.0
click at [336, 135] on span "kodėl prie mano užsakymo Nr. 70059429 mokėjimo sumą rodo 224.68 eur?" at bounding box center [300, 140] width 176 height 17
copy span "70059429"
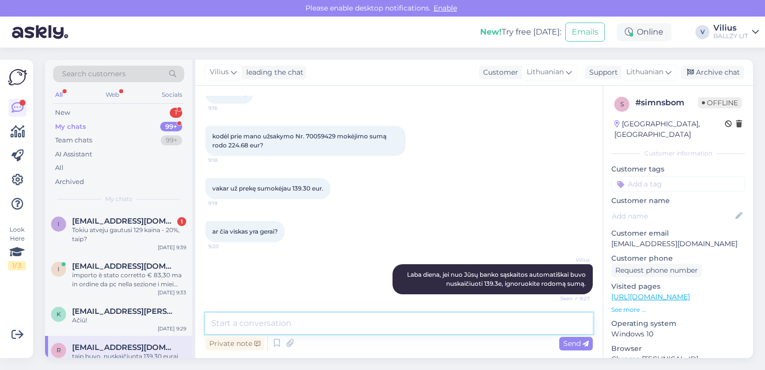
click at [365, 322] on textarea at bounding box center [399, 323] width 388 height 21
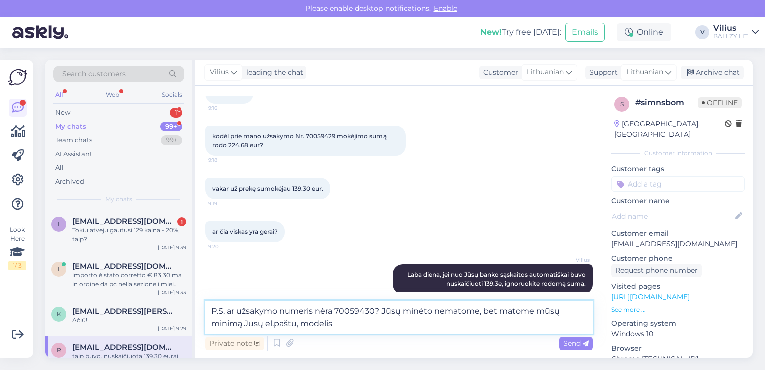
paste textarea "U9060AUB_7"
type textarea "P.S. ar užsakymo numeris nėra 70059430? Jūsų minėto nematome, bet matome mūsų m…"
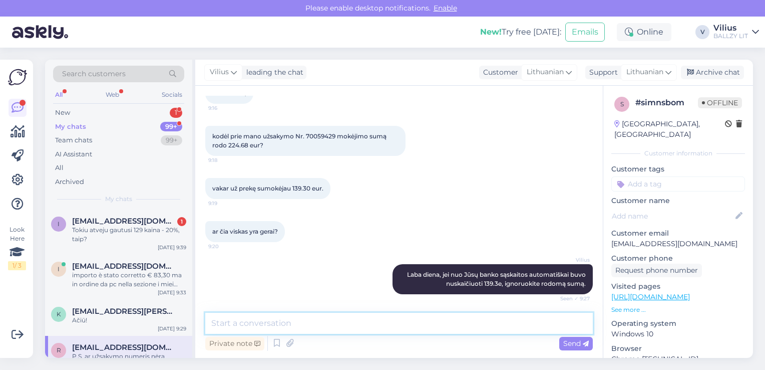
scroll to position [214, 0]
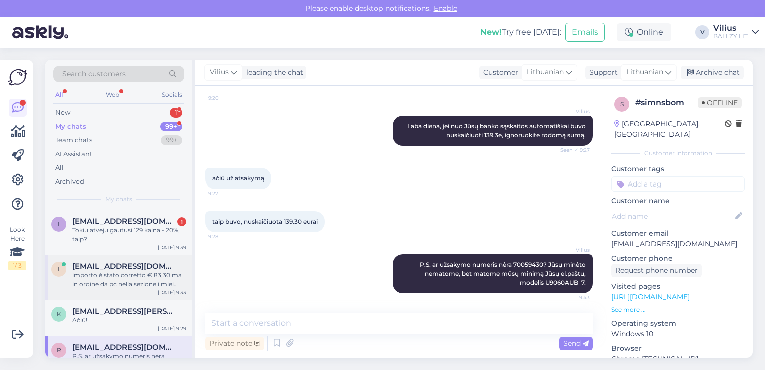
click at [121, 271] on div "importo è stato corretto € 83,30 ma in ordine da pc nella sezione i miei ordini…" at bounding box center [129, 279] width 114 height 18
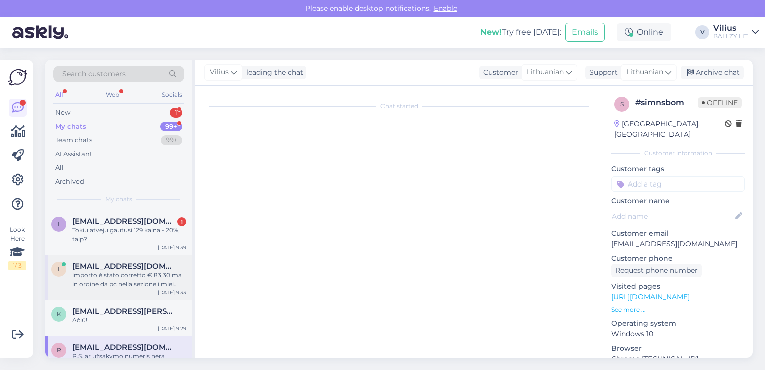
scroll to position [202, 0]
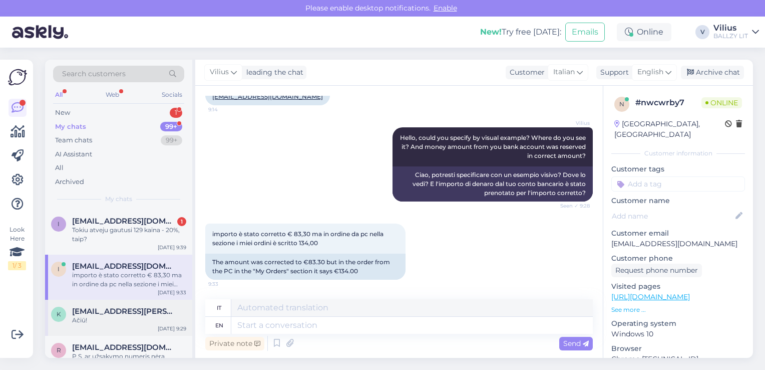
click at [110, 317] on div "Ačiū!" at bounding box center [129, 320] width 114 height 9
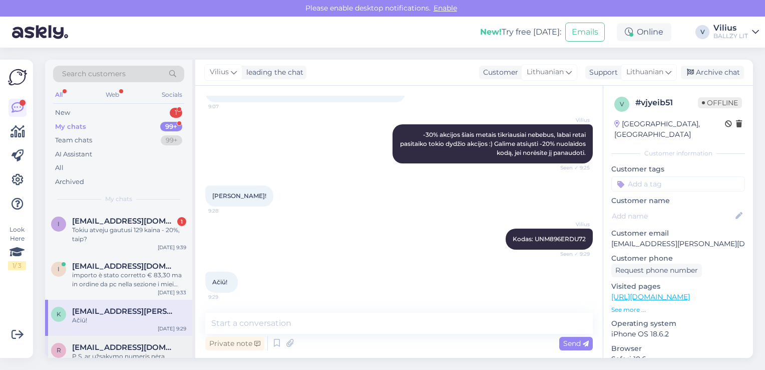
click at [121, 345] on span "[EMAIL_ADDRESS][DOMAIN_NAME]" at bounding box center [124, 347] width 104 height 9
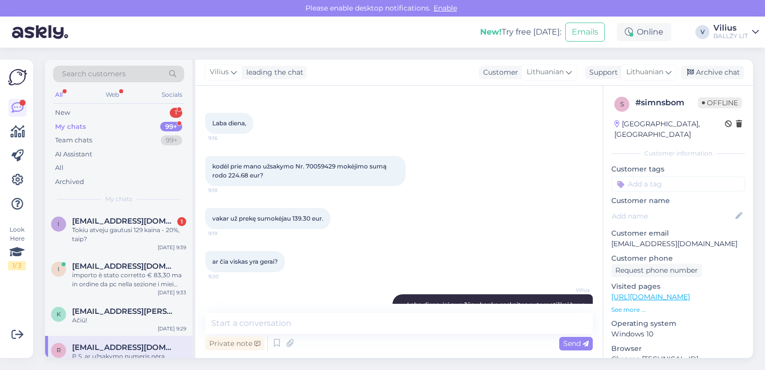
scroll to position [34, 0]
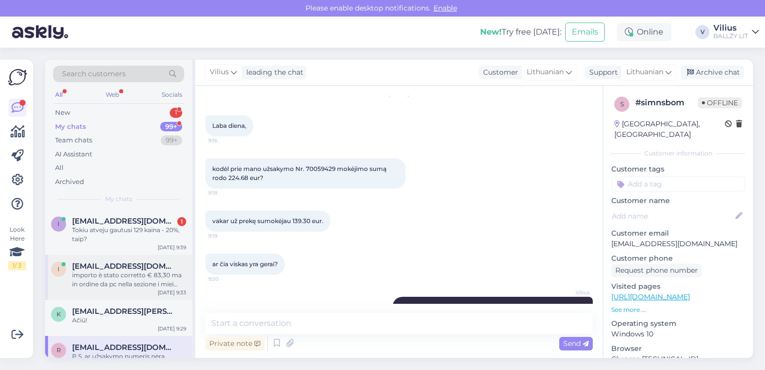
click at [133, 273] on div "importo è stato corretto € 83,30 ma in ordine da pc nella sezione i miei ordini…" at bounding box center [129, 279] width 114 height 18
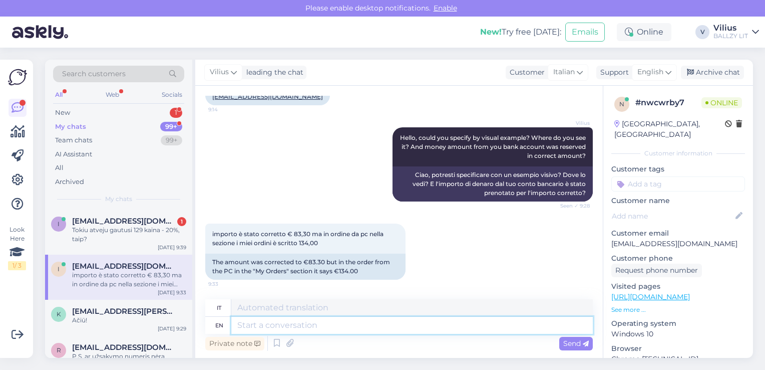
click at [296, 330] on textarea at bounding box center [412, 325] width 362 height 17
type textarea "Could y"
type textarea "Potevo"
type textarea "Could you se"
type textarea "Potresti"
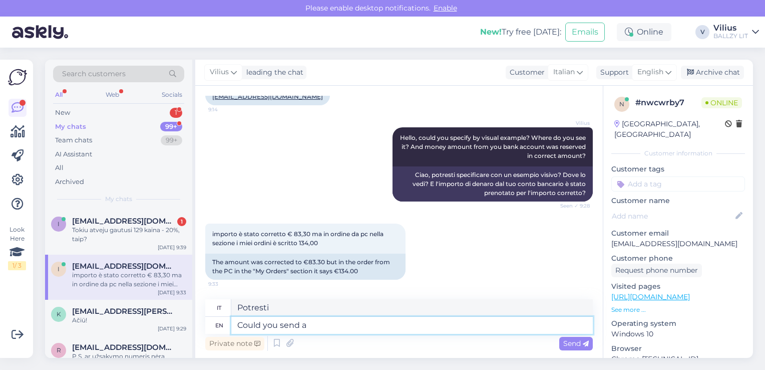
type textarea "Could you send a"
type textarea "Potresti inviare un"
type textarea "Could you send a printscreen"
type textarea "Potresti inviare una schermata di stampa?"
type textarea "Could you send a printscreen where you"
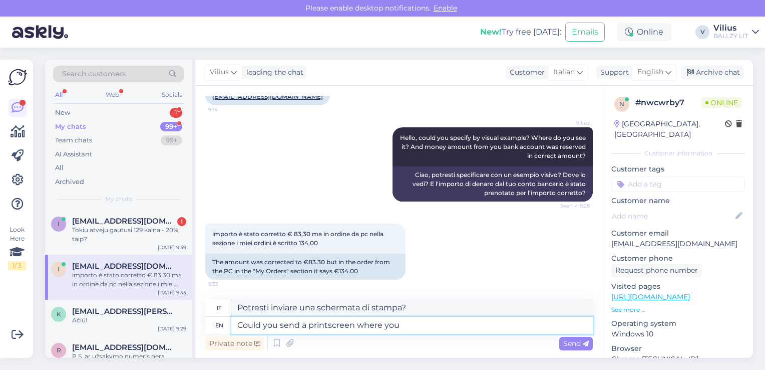
type textarea "Potresti inviare una schermata di stampa dove"
type textarea "Could you send a printscreen where you s"
type textarea "Potresti inviare una schermata di stampa in cui"
type textarea "Could you send a printscreen where you see"
type textarea "Potresti inviare una schermata di stampa dove vedi"
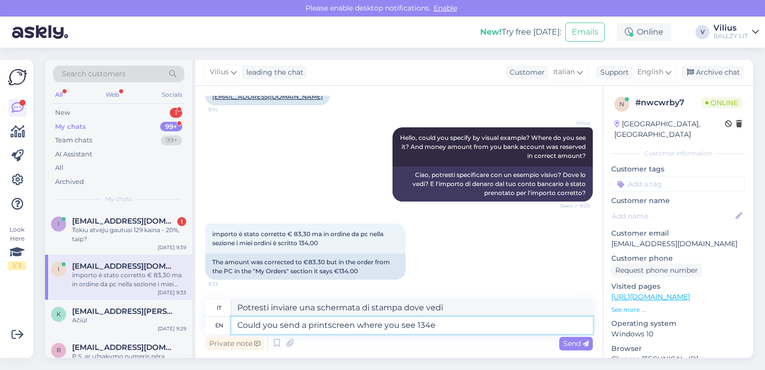
type textarea "Could you send a printscreen where you see 134e?"
type textarea "Potresti inviare una schermata in cui vedi 134e?"
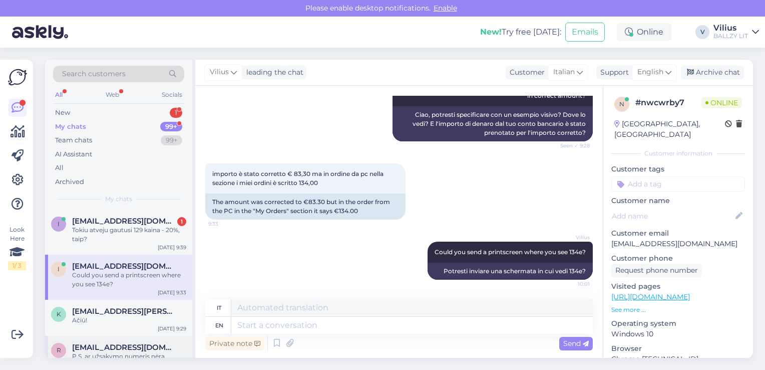
click at [108, 344] on span "[EMAIL_ADDRESS][DOMAIN_NAME]" at bounding box center [124, 347] width 104 height 9
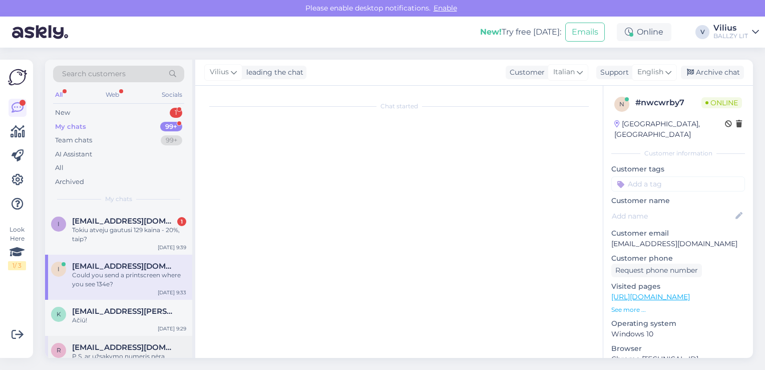
scroll to position [214, 0]
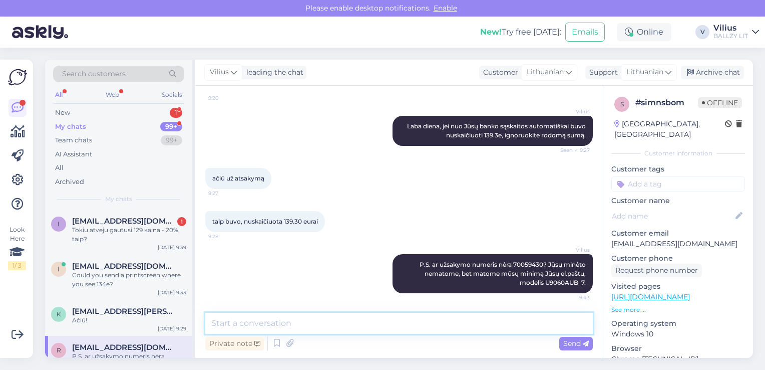
click at [298, 318] on textarea at bounding box center [399, 323] width 388 height 21
type textarea "Ir ar galite atsiųsti printscreen kopiją, kur matote 224.68e sumą, ačiū."
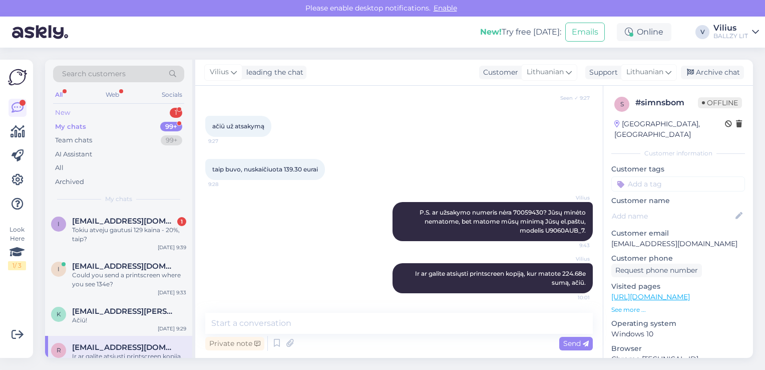
click at [84, 117] on div "New 1" at bounding box center [118, 113] width 131 height 14
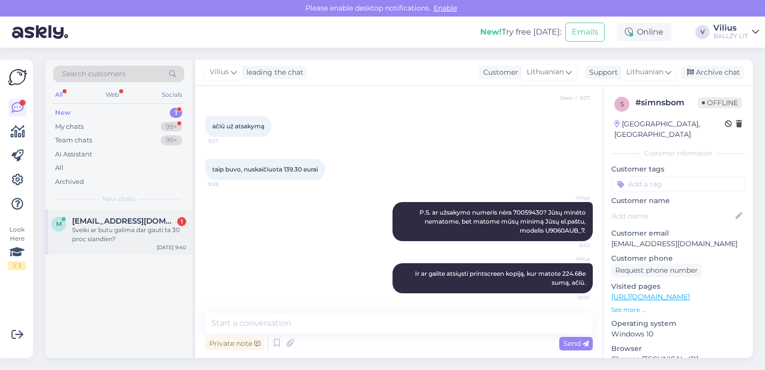
click at [126, 234] on div "Sveiki ar butu galima dar gauti ta 30 proc siandien?" at bounding box center [129, 234] width 114 height 18
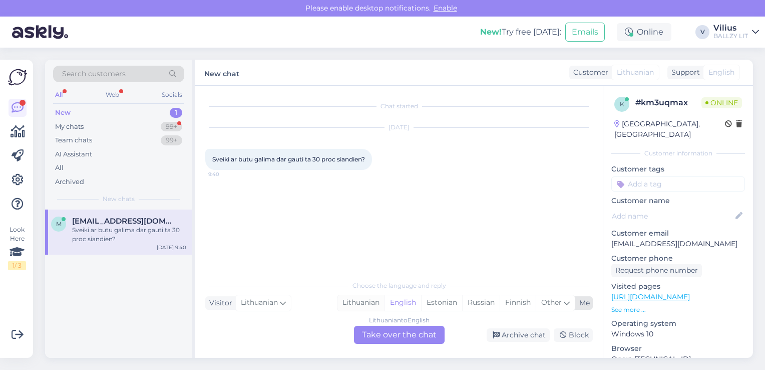
click at [360, 301] on div "Lithuanian" at bounding box center [361, 302] width 47 height 15
click at [394, 335] on div "Lithuanian to Lithuanian Take over the chat" at bounding box center [399, 335] width 91 height 18
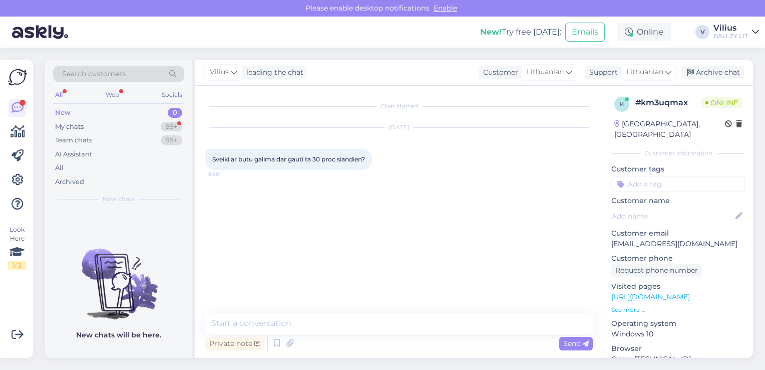
click at [350, 309] on div "Chat started [DATE] Sveiki ar butu galima dar gauti ta 30 proc siandien? 9:40 P…" at bounding box center [399, 222] width 408 height 272
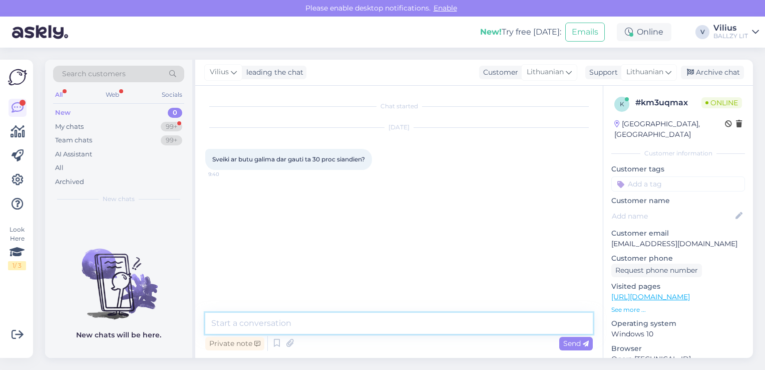
click at [365, 324] on textarea at bounding box center [399, 323] width 388 height 21
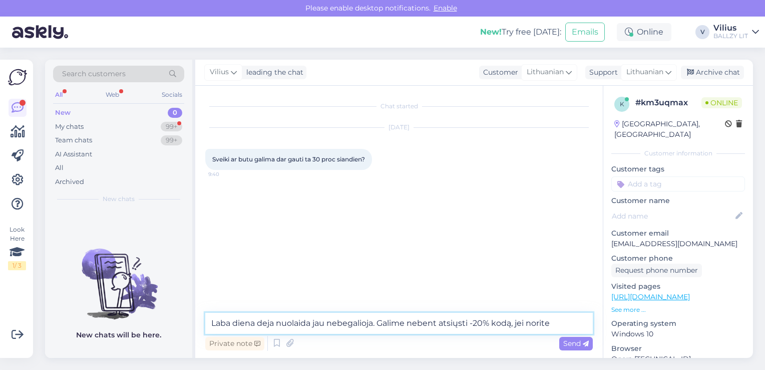
type textarea "Laba diena deja nuolaida jau nebegalioja. Galime nebent atsiųsti -20% kodą, jei…"
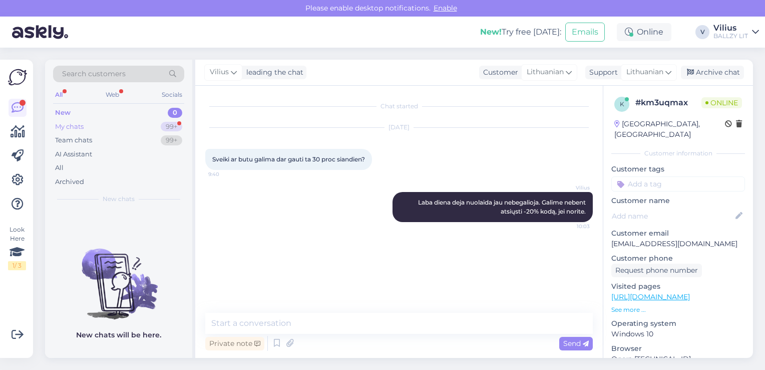
click at [91, 128] on div "My chats 99+" at bounding box center [118, 127] width 131 height 14
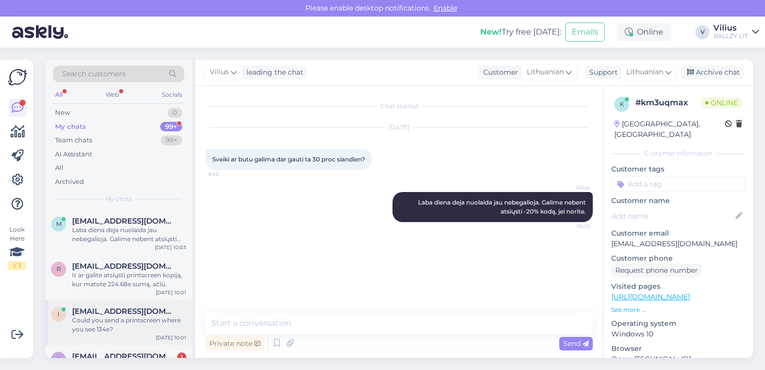
click at [124, 316] on div "Could you send a printscreen where you see 134e?" at bounding box center [129, 325] width 114 height 18
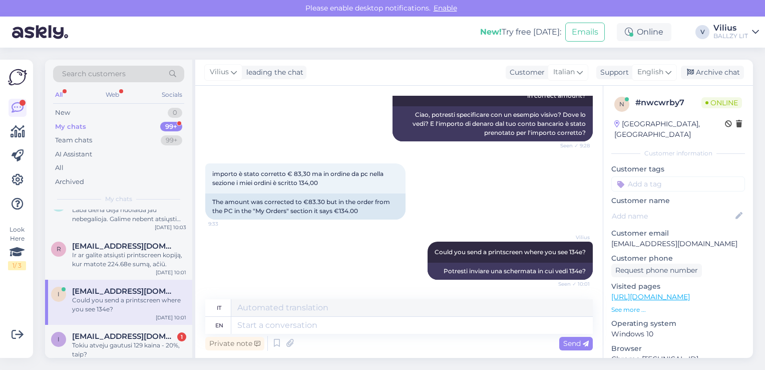
scroll to position [60, 0]
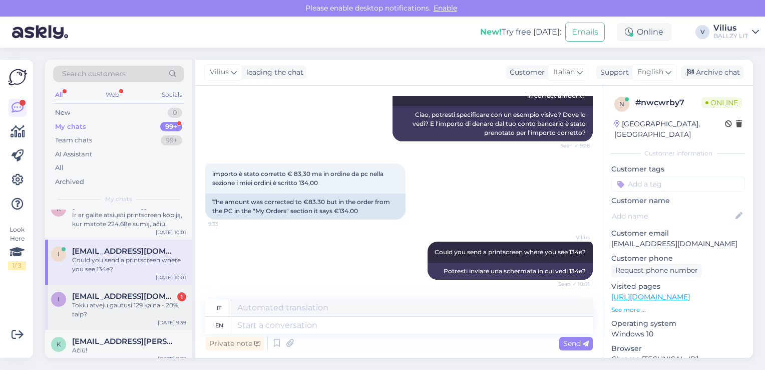
click at [116, 304] on div "Tokiu atveju gautusi 129 kaina - 20%, taip?" at bounding box center [129, 309] width 114 height 18
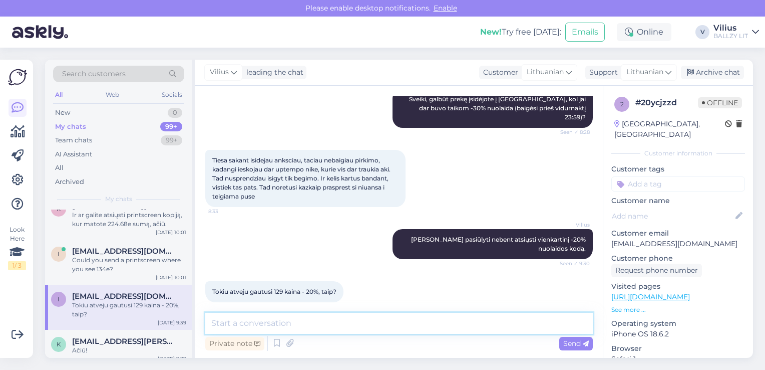
click at [297, 332] on textarea at bounding box center [399, 323] width 388 height 21
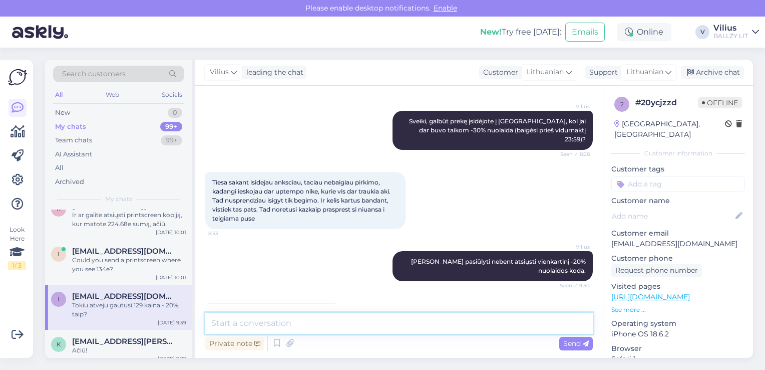
scroll to position [247, 0]
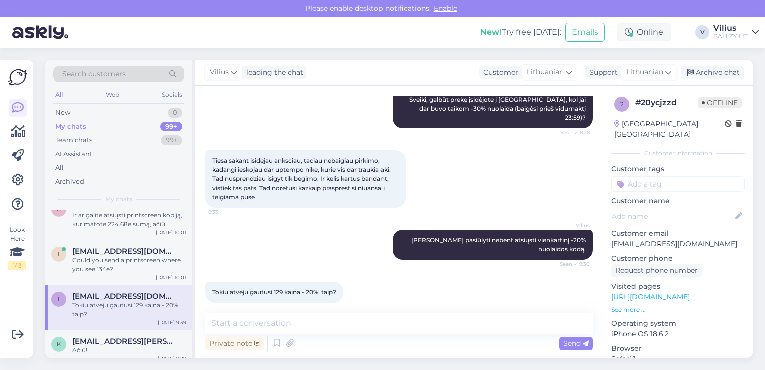
click at [668, 292] on link "[URL][DOMAIN_NAME]" at bounding box center [651, 296] width 79 height 9
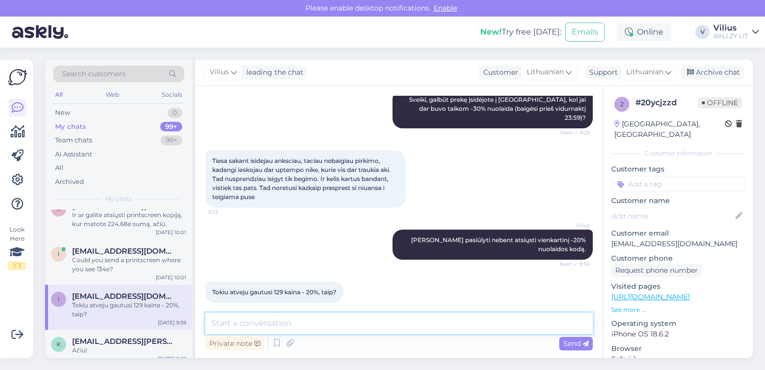
click at [246, 323] on textarea at bounding box center [399, 323] width 388 height 21
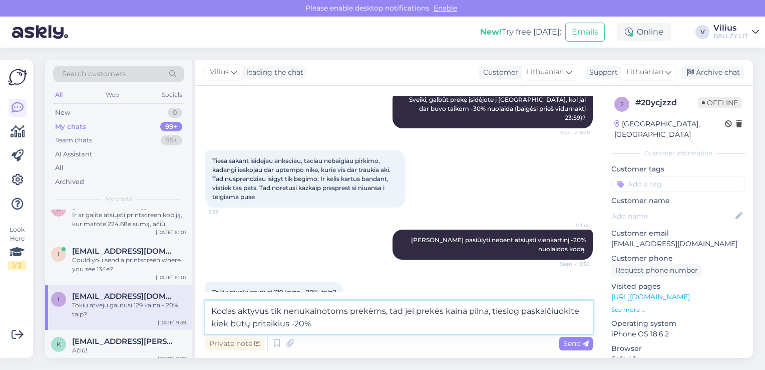
type textarea "Kodas aktyvus tik nenukainotoms prekėms, tad jei prekės kaina pilna, tiesiog pa…"
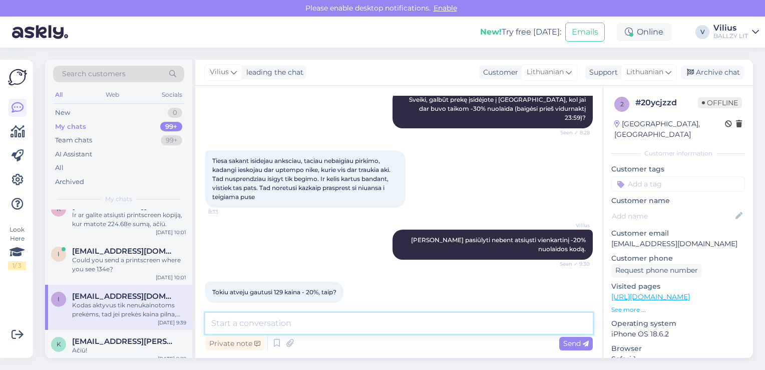
scroll to position [299, 0]
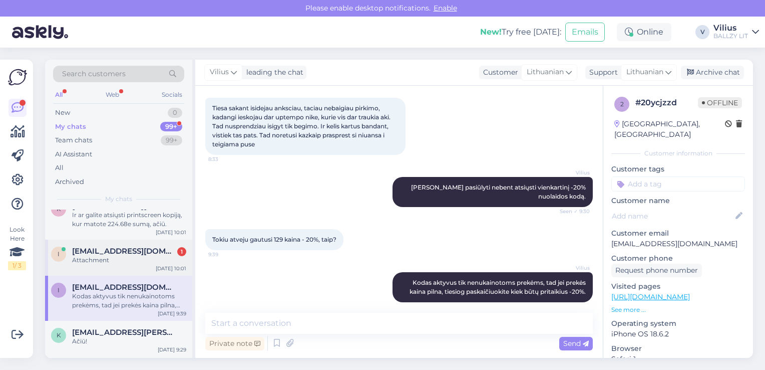
click at [104, 256] on div "Attachment" at bounding box center [129, 259] width 114 height 9
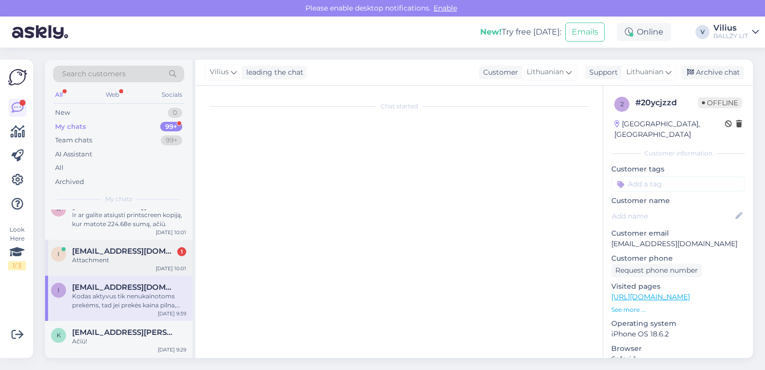
scroll to position [325, 0]
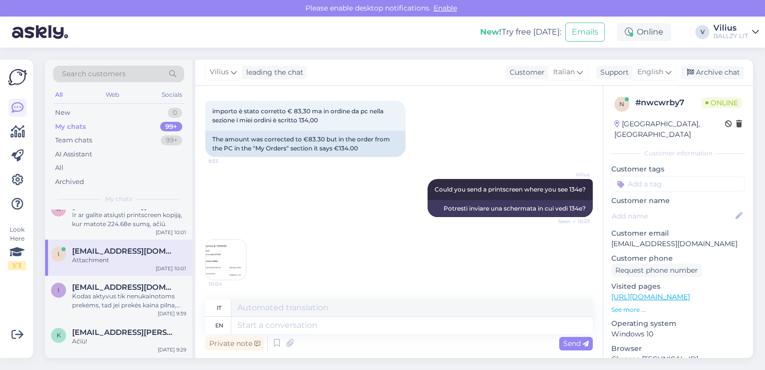
click at [233, 257] on img at bounding box center [226, 259] width 40 height 40
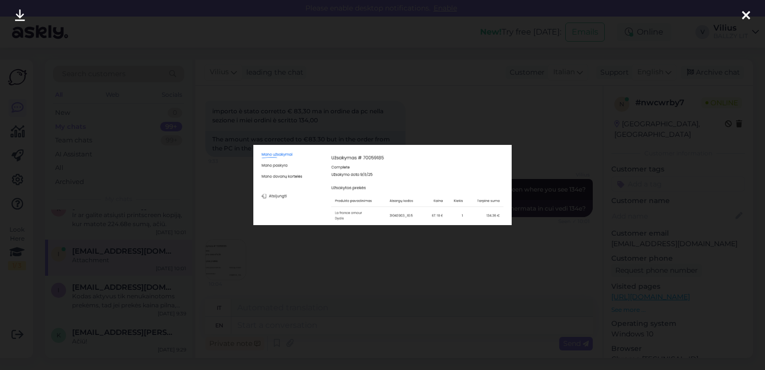
click at [369, 206] on img at bounding box center [382, 185] width 259 height 81
drag, startPoint x: 320, startPoint y: 204, endPoint x: 301, endPoint y: 213, distance: 20.4
click at [500, 268] on div at bounding box center [382, 185] width 765 height 370
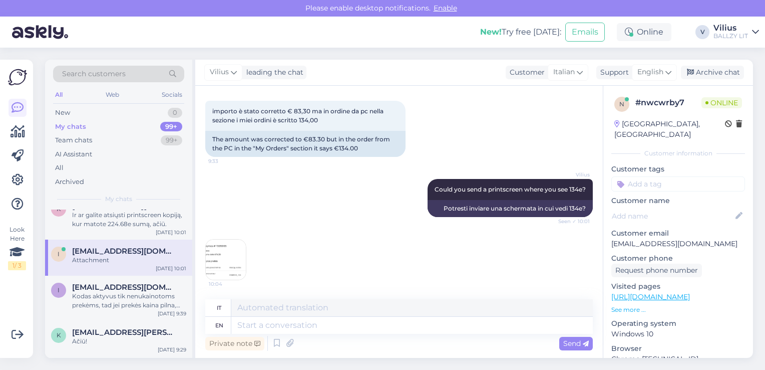
click at [227, 256] on img at bounding box center [226, 259] width 40 height 40
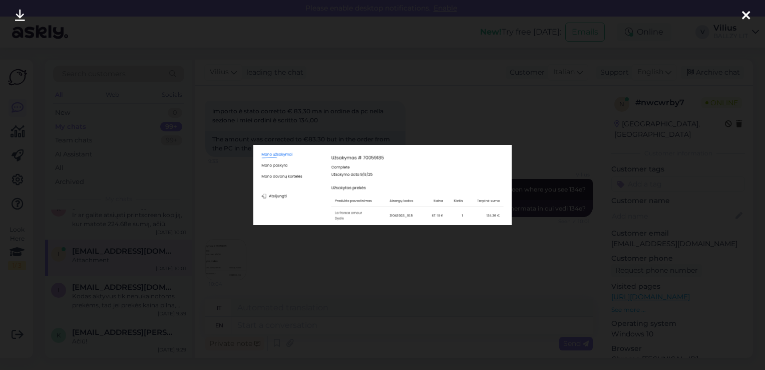
click at [209, 193] on div at bounding box center [382, 185] width 765 height 370
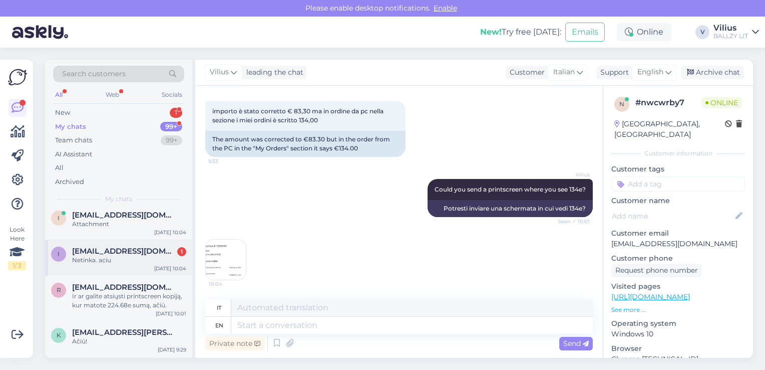
click at [117, 259] on div "Netinka. aciu" at bounding box center [129, 259] width 114 height 9
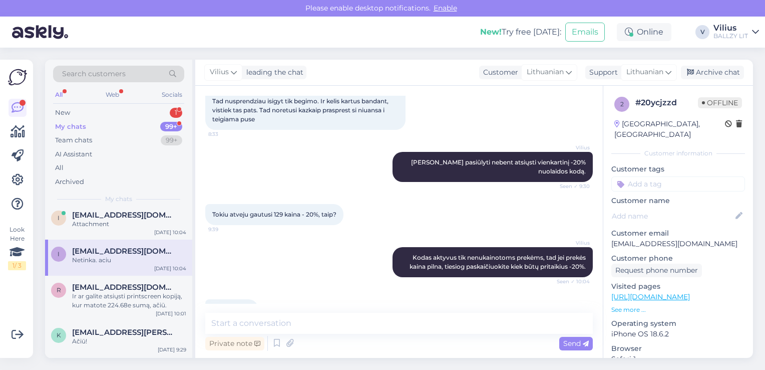
scroll to position [343, 0]
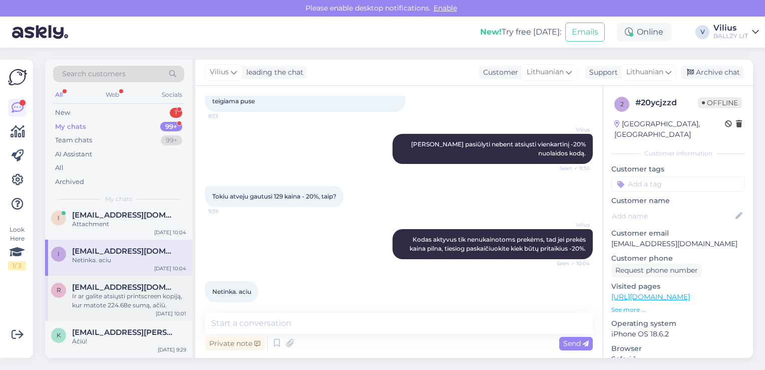
click at [124, 293] on div "Ir ar galite atsiųsti printscreen kopiją, kur matote 224.68e sumą, ačiū." at bounding box center [129, 300] width 114 height 18
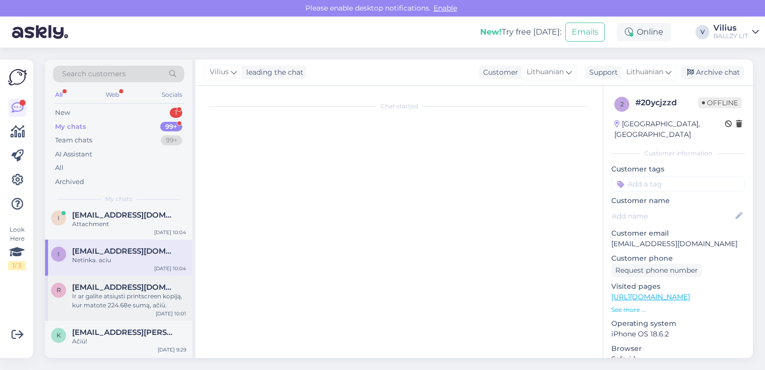
scroll to position [266, 0]
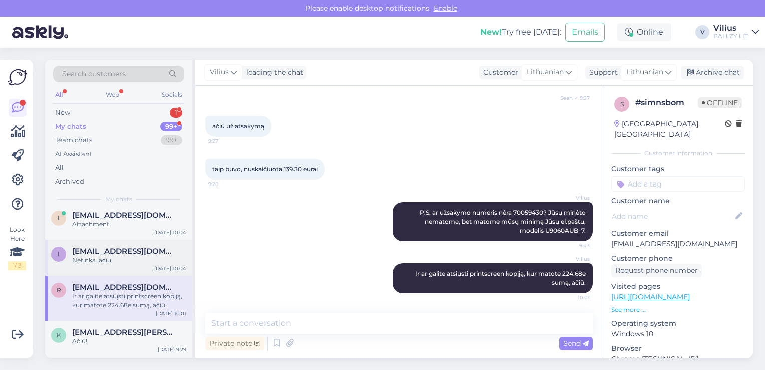
click at [108, 257] on div "Netinka. aciu" at bounding box center [129, 259] width 114 height 9
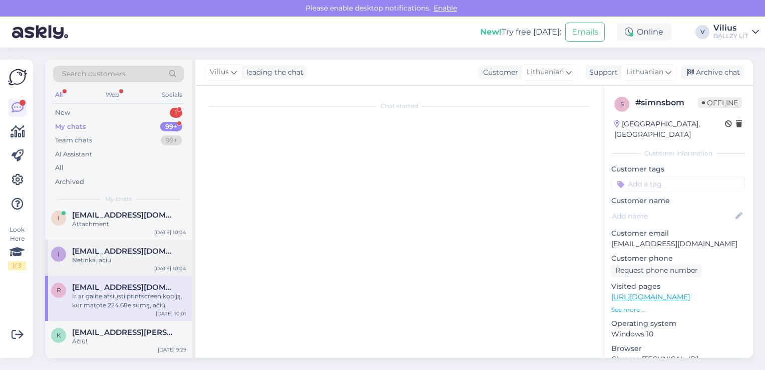
scroll to position [343, 0]
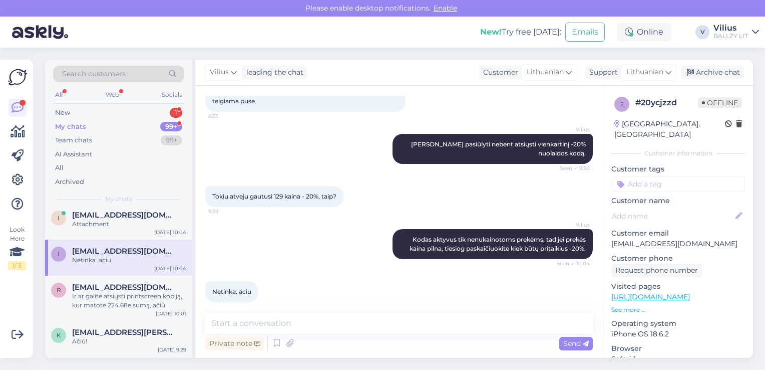
click at [108, 126] on div "My chats 99+" at bounding box center [118, 127] width 131 height 14
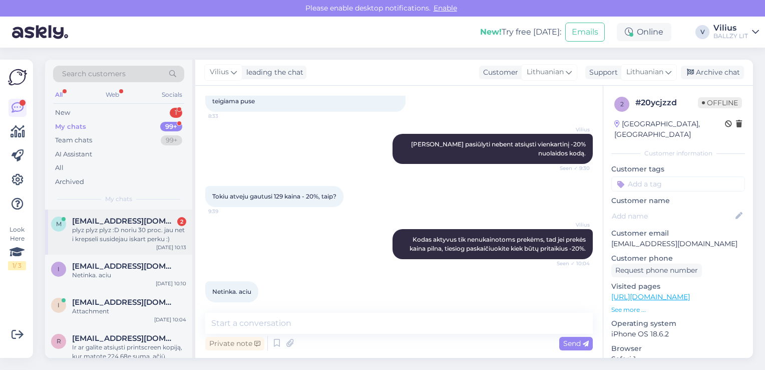
click at [120, 233] on div "plyz plyz plyz :D noriu 30 proc. jau net i krepseli susidejau iskart perku :)" at bounding box center [129, 234] width 114 height 18
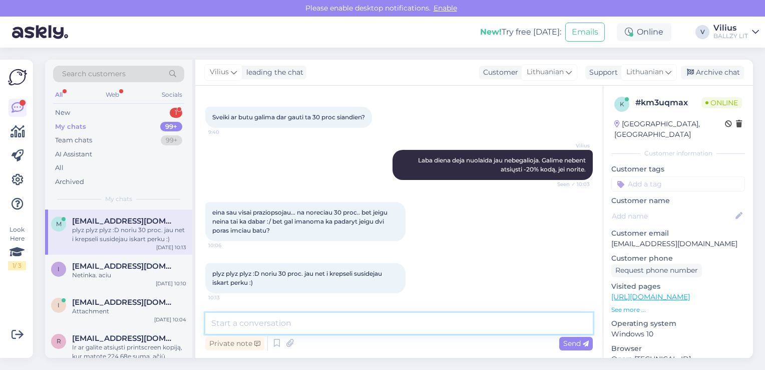
click at [307, 324] on textarea at bounding box center [399, 323] width 388 height 21
type textarea "Deja neturime galimybių sukurti -30% kodą."
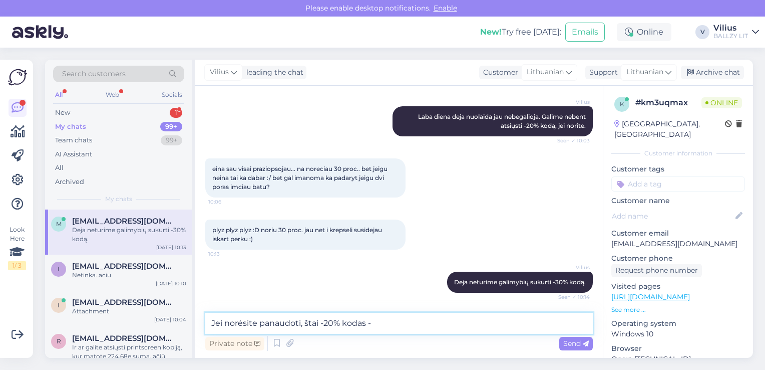
paste textarea "066ZK0WEDENB"
type textarea "Jei norėsite panaudoti, štai -20% kodas - 066ZK0WEDENB , aktyvu nenukainotoms p…"
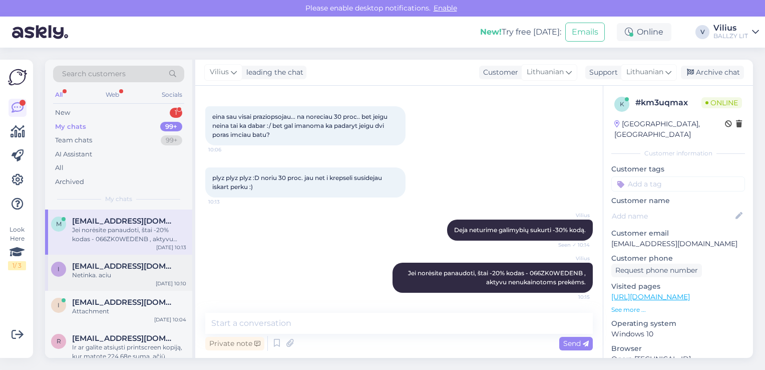
click at [105, 268] on span "[EMAIL_ADDRESS][DOMAIN_NAME]" at bounding box center [124, 265] width 104 height 9
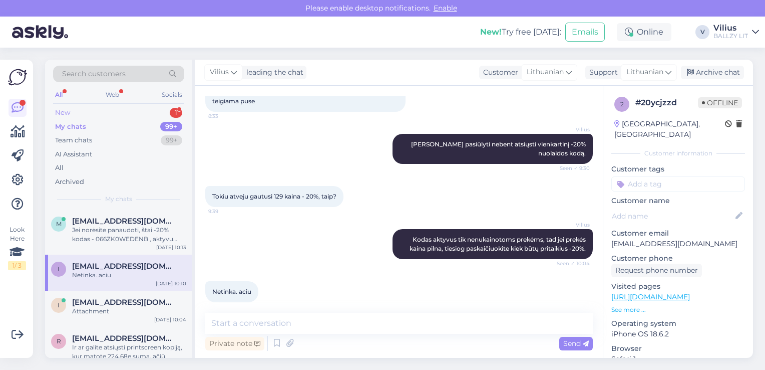
click at [76, 114] on div "New 1" at bounding box center [118, 113] width 131 height 14
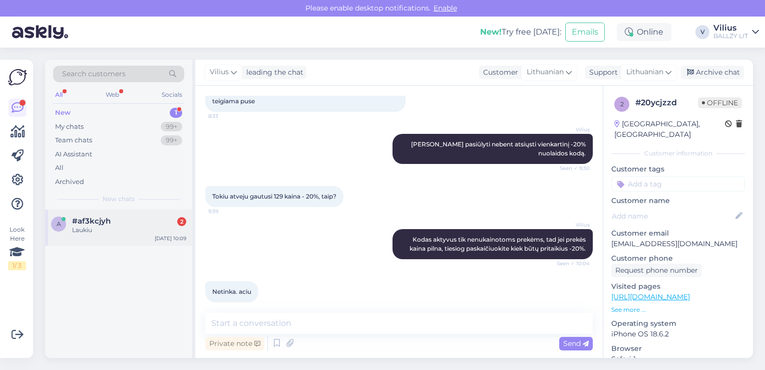
click at [112, 225] on div "Laukiu" at bounding box center [129, 229] width 114 height 9
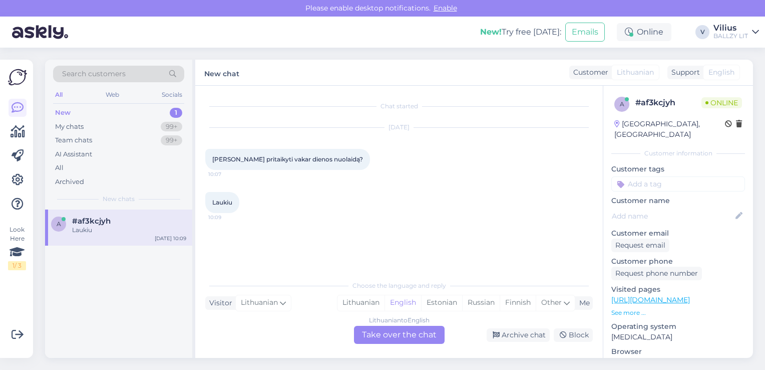
scroll to position [0, 0]
click at [361, 304] on div "Lithuanian" at bounding box center [361, 302] width 47 height 15
click at [381, 336] on div "Lithuanian to Lithuanian Take over the chat" at bounding box center [399, 335] width 91 height 18
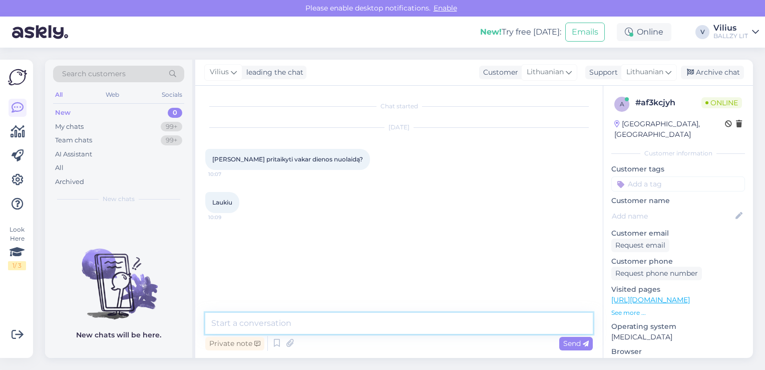
click at [286, 321] on textarea at bounding box center [399, 323] width 388 height 21
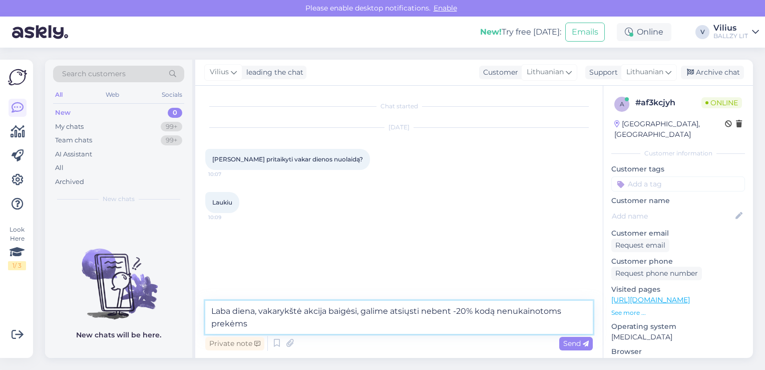
type textarea "Laba diena, vakarykštė akcija baigėsi, galime atsiųsti nebent -20% kodą nenukai…"
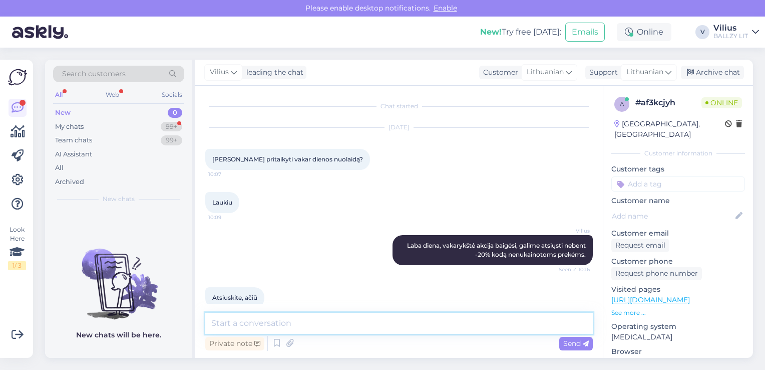
scroll to position [58, 0]
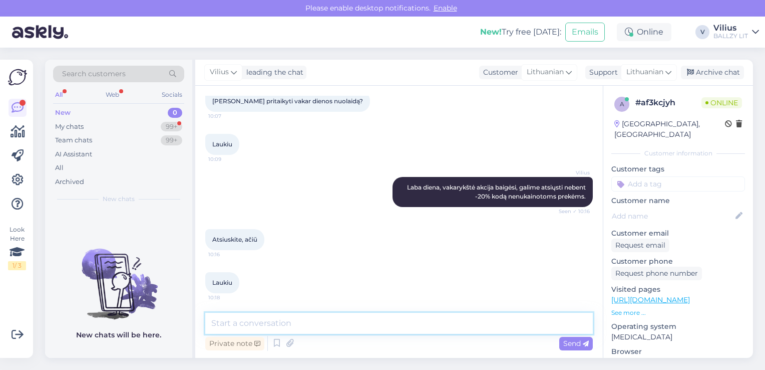
click at [264, 319] on textarea at bounding box center [399, 323] width 388 height 21
paste textarea "PZ0787FDDT99"
type textarea "PZ0787FDDT99"
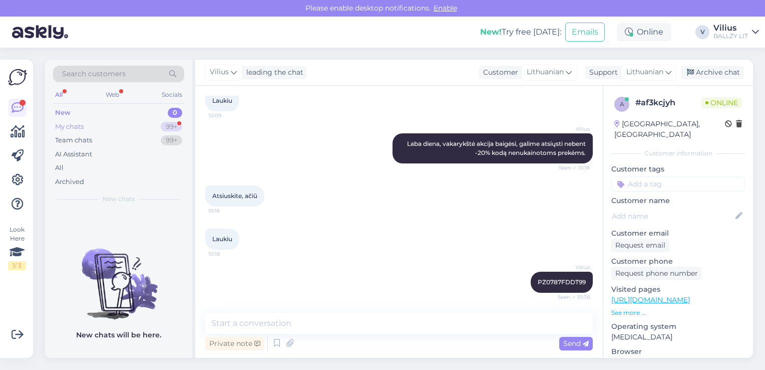
click at [82, 126] on div "My chats" at bounding box center [69, 127] width 29 height 10
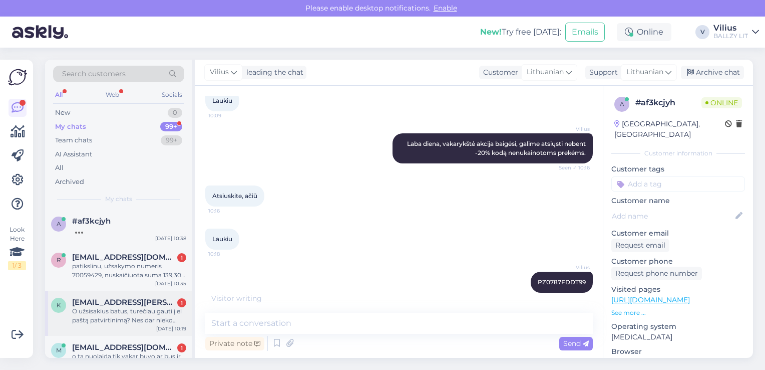
scroll to position [144, 0]
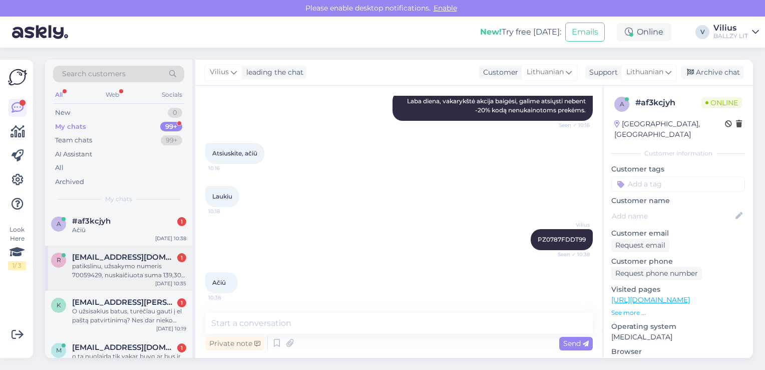
click at [118, 265] on div "patikslinu, užsakymo numeris 70059429, nuskaičiuota suma 139,30 eurų, tiek, kie…" at bounding box center [129, 270] width 114 height 18
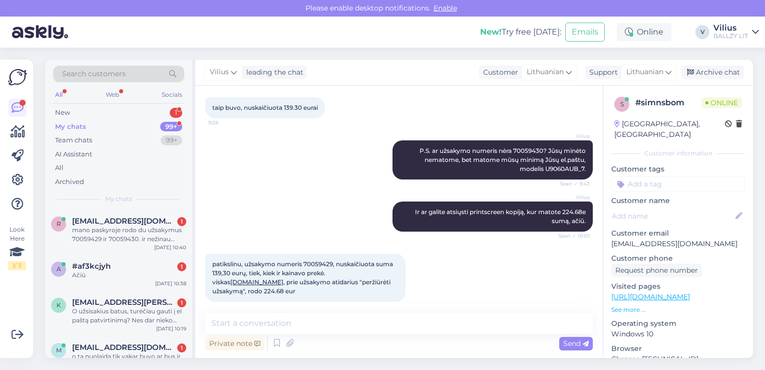
scroll to position [398, 0]
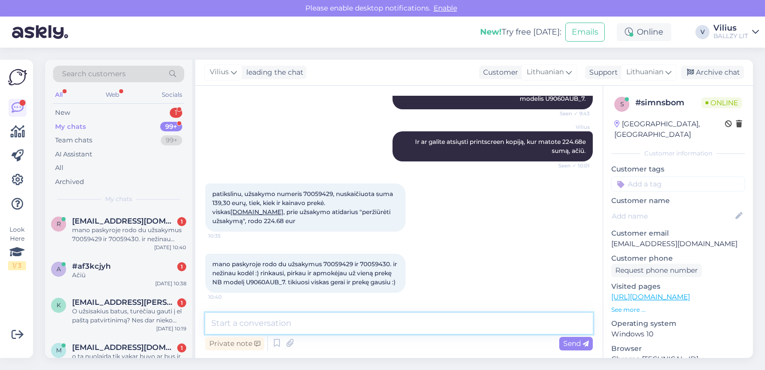
click at [355, 326] on textarea at bounding box center [399, 323] width 388 height 21
type textarea "Viskas gerai, tik realus užsakymo numeris yra su pabaiga 30 :)"
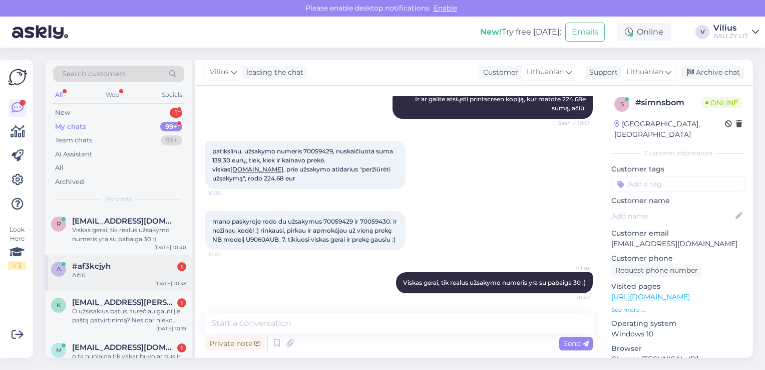
click at [114, 272] on div "Ačiū" at bounding box center [129, 274] width 114 height 9
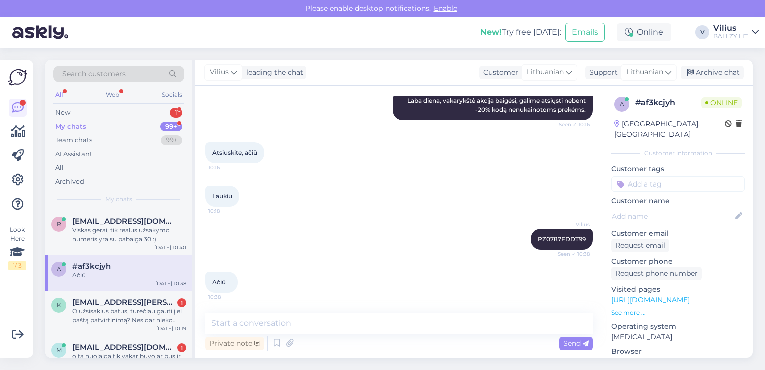
scroll to position [144, 0]
click at [152, 315] on div "O užsisakius batus, turėčiau gauti į el paštą patvirtinimą? Nes dar nieko negav…" at bounding box center [129, 316] width 114 height 18
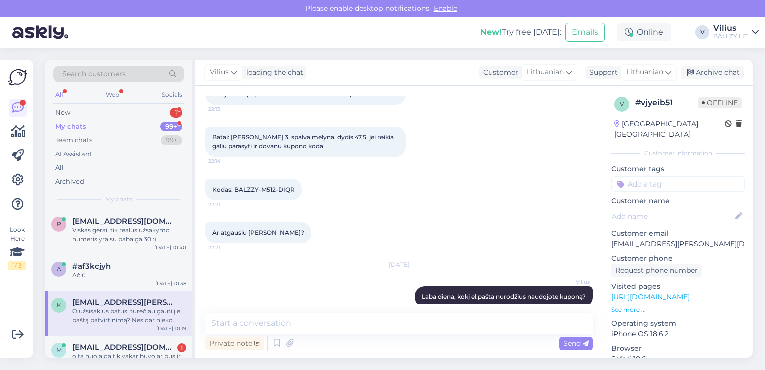
scroll to position [584, 0]
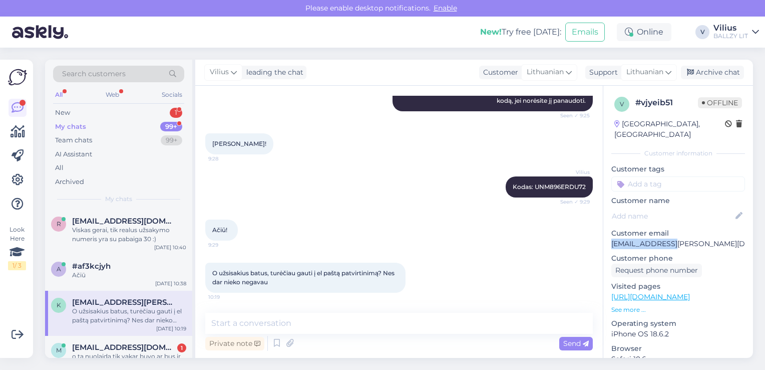
drag, startPoint x: 613, startPoint y: 230, endPoint x: 662, endPoint y: 233, distance: 48.7
click at [662, 238] on p "[EMAIL_ADDRESS][PERSON_NAME][DOMAIN_NAME]" at bounding box center [679, 243] width 134 height 11
copy p "karolis.[PERSON_NAME]"
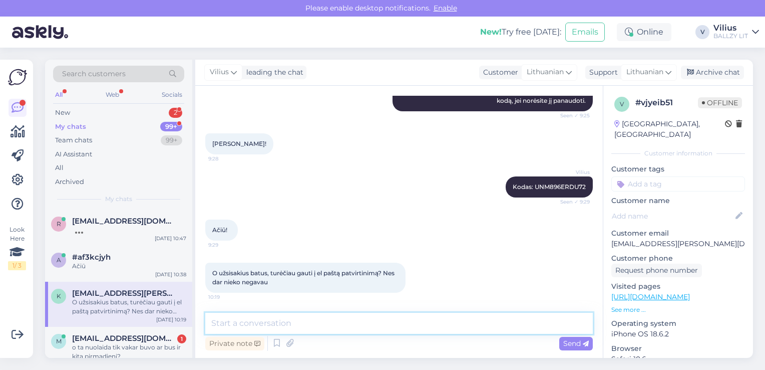
click at [315, 317] on textarea at bounding box center [399, 323] width 388 height 21
type textarea "Ar tikrinote ir Spam skyrių?"
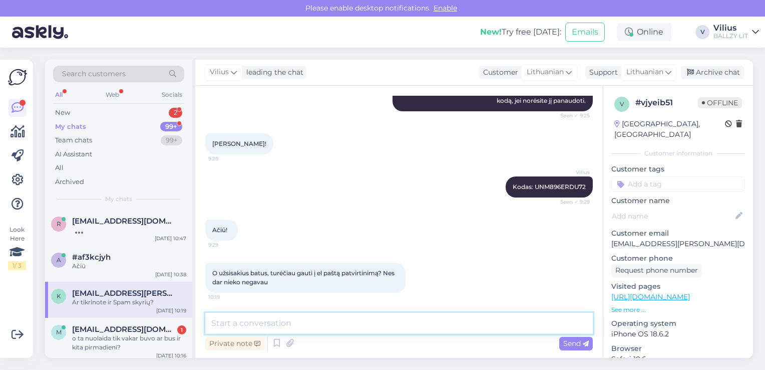
scroll to position [627, 0]
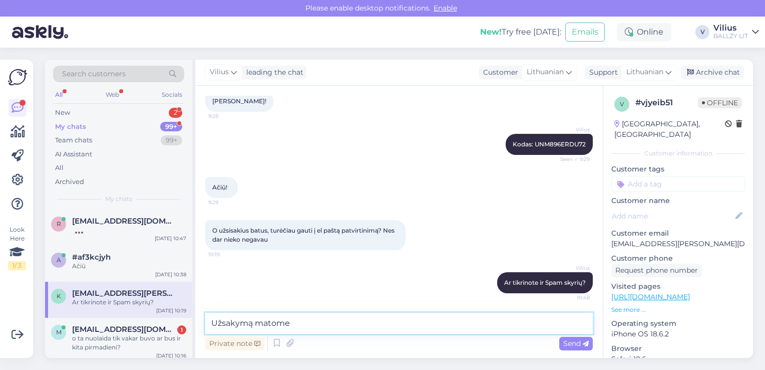
type textarea "Užsakymą matome:"
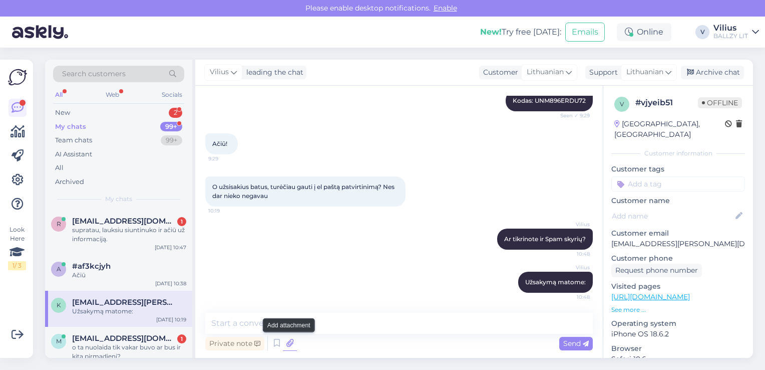
click at [288, 342] on icon at bounding box center [290, 343] width 14 height 15
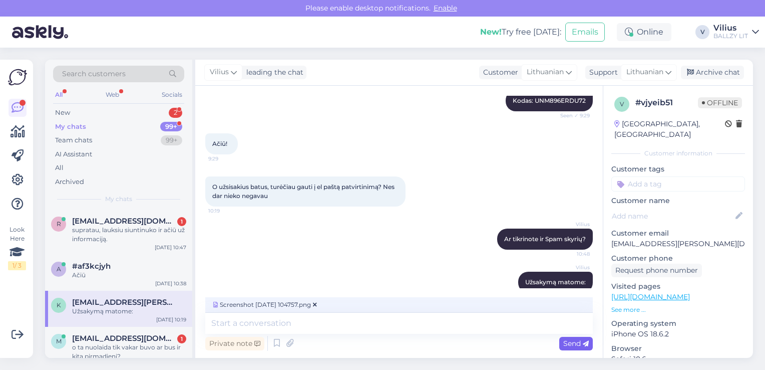
click at [571, 343] on span "Send" at bounding box center [576, 343] width 26 height 9
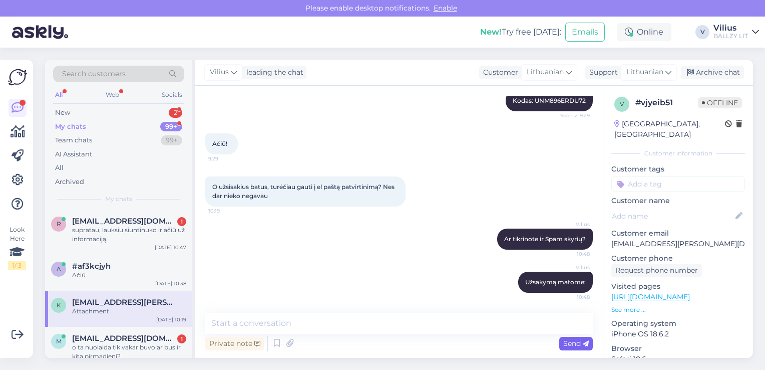
scroll to position [733, 0]
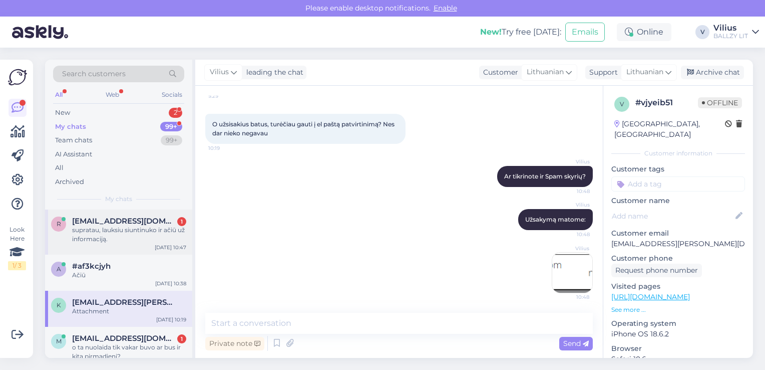
click at [123, 245] on div "r [EMAIL_ADDRESS][DOMAIN_NAME] 1 supratau, lauksiu siuntinuko ir ačiū už inform…" at bounding box center [118, 231] width 147 height 45
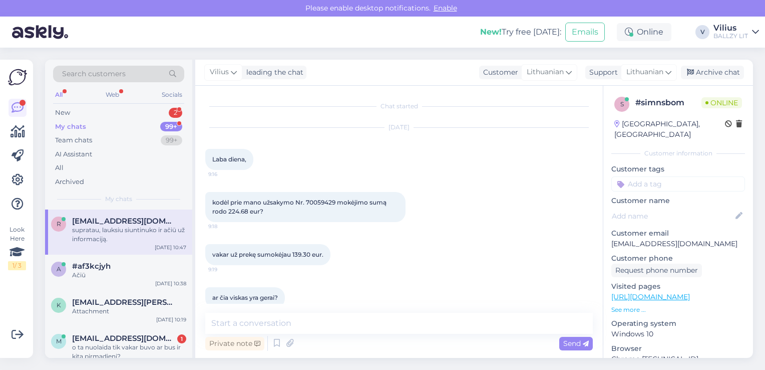
scroll to position [484, 0]
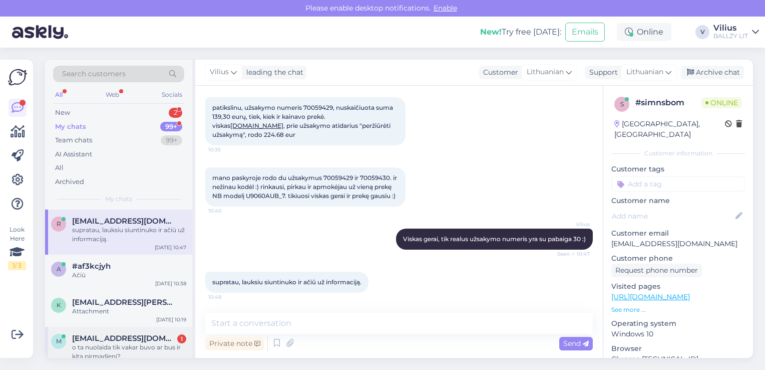
click at [140, 346] on div "o ta nuolaida tik vakar buvo ar bus ir kita pirmadieni?" at bounding box center [129, 352] width 114 height 18
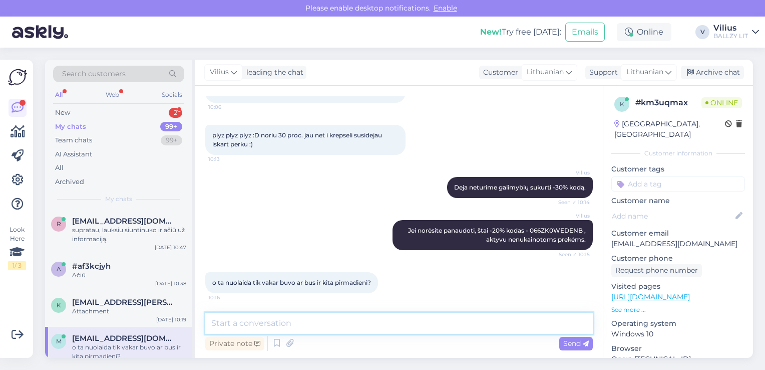
click at [266, 325] on textarea at bounding box center [399, 323] width 388 height 21
type textarea "Tik vakar."
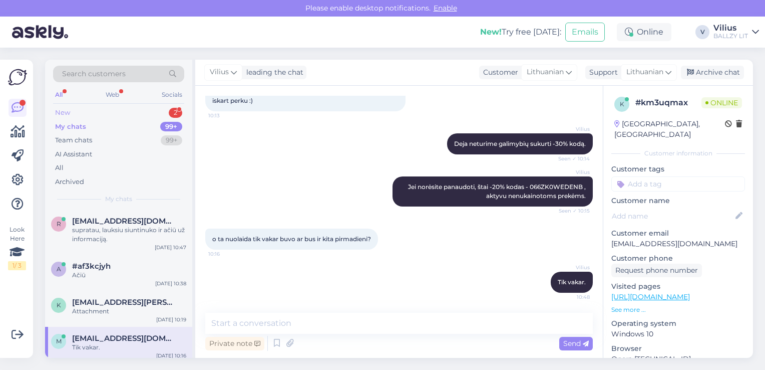
click at [68, 108] on div "New" at bounding box center [62, 113] width 15 height 10
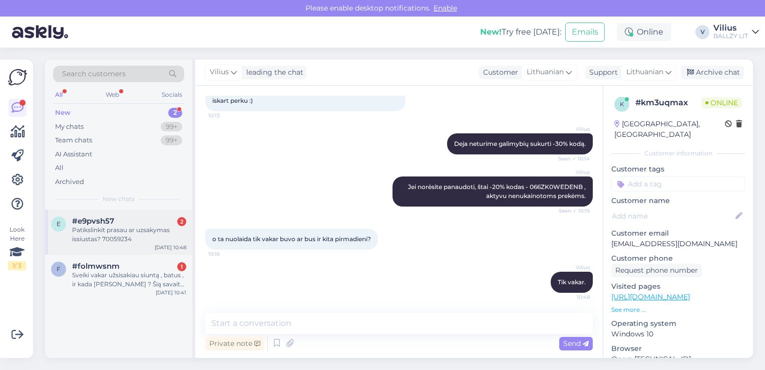
click at [134, 239] on div "Patikslinkit prasau ar uzsakymas issiustas? 70059234" at bounding box center [129, 234] width 114 height 18
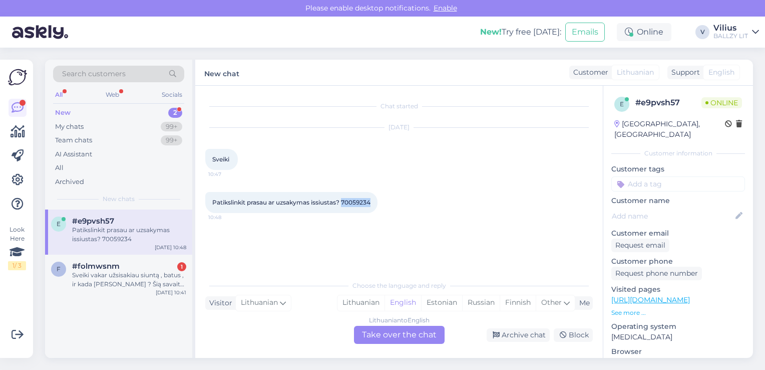
drag, startPoint x: 344, startPoint y: 204, endPoint x: 373, endPoint y: 201, distance: 29.2
click at [371, 201] on span "Patikslinkit prasau ar uzsakymas issiustas? 70059234" at bounding box center [291, 202] width 158 height 8
copy span "70059234"
click at [357, 297] on div "Lithuanian" at bounding box center [361, 302] width 47 height 15
click at [394, 341] on div "Lithuanian to Lithuanian Take over the chat" at bounding box center [399, 335] width 91 height 18
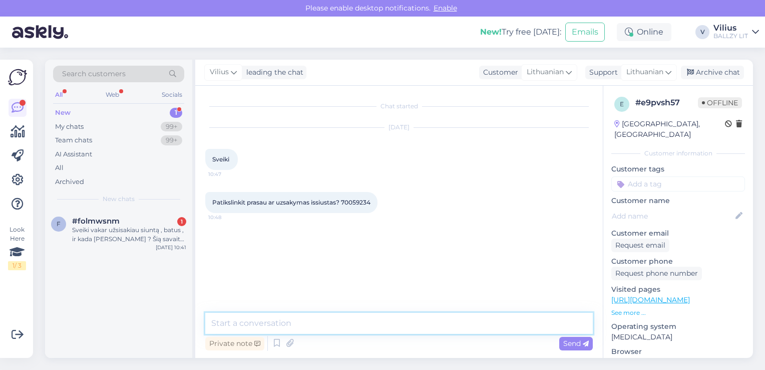
click at [353, 320] on textarea at bounding box center [399, 323] width 388 height 21
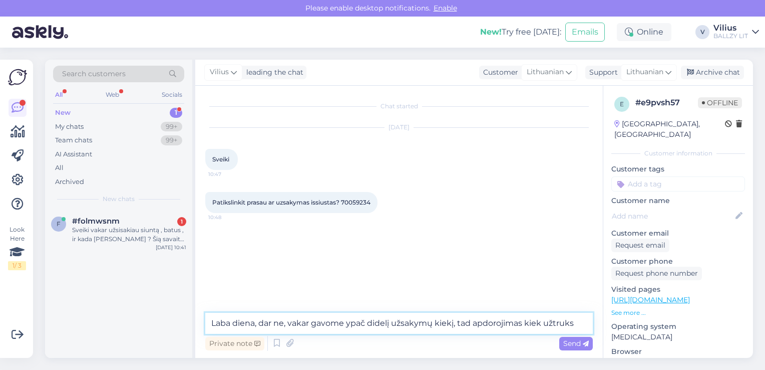
type textarea "Laba diena, dar ne, vakar gavome ypač didelį užsakymų kiekį, tad apdorojimas ki…"
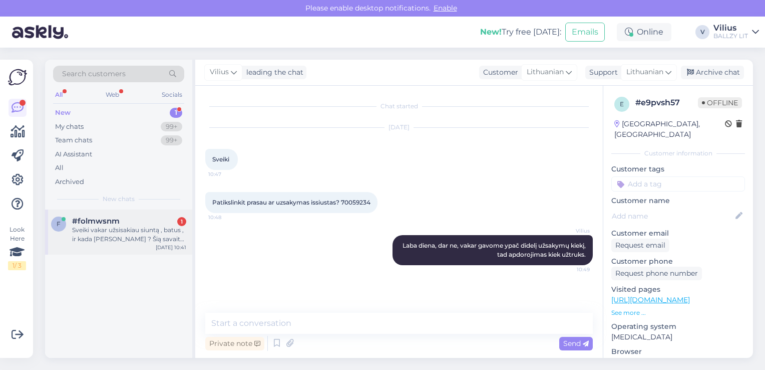
click at [118, 228] on div "Sveiki vakar užsisakiau siuntą , batus , ir kada [PERSON_NAME] ? Šią savaite ga…" at bounding box center [129, 234] width 114 height 18
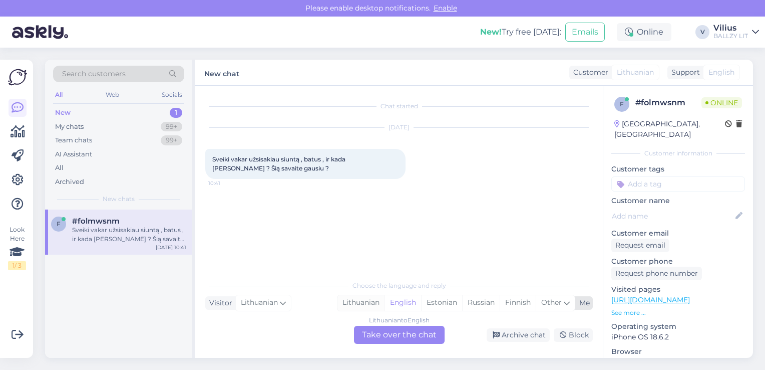
click at [350, 297] on div "Lithuanian" at bounding box center [361, 302] width 47 height 15
click at [389, 337] on div "Lithuanian to Lithuanian Take over the chat" at bounding box center [399, 335] width 91 height 18
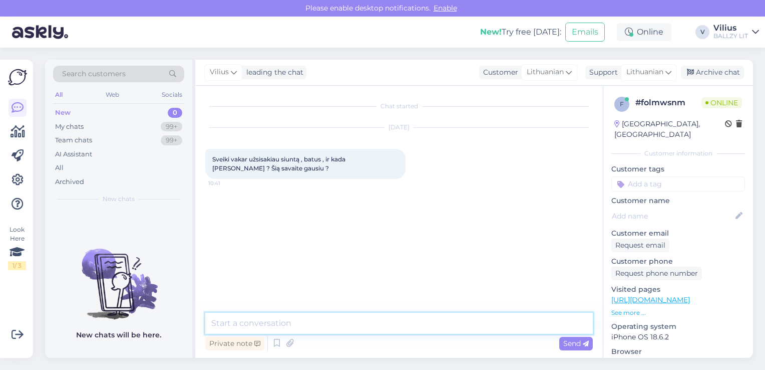
click at [358, 324] on textarea at bounding box center [399, 323] width 388 height 21
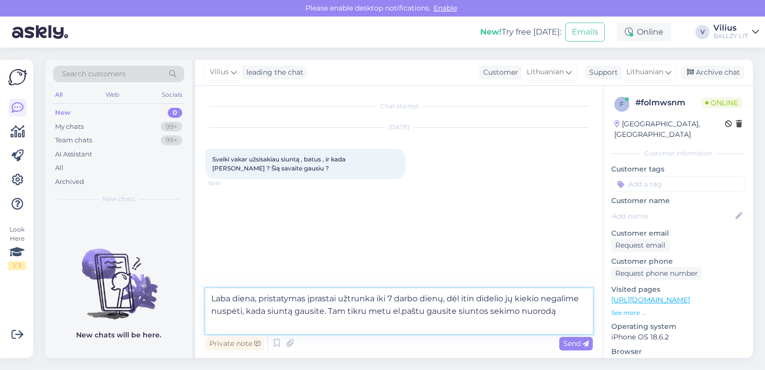
type textarea "Laba diena, pristatymas įprastai užtrunka iki 7 darbo dienų, dėl itin didelio j…"
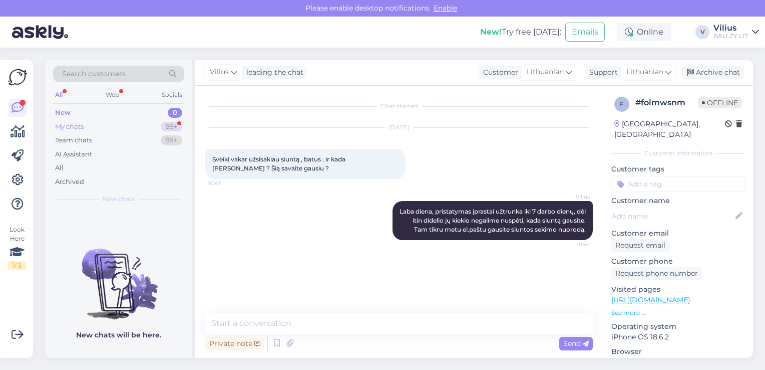
click at [98, 120] on div "My chats 99+" at bounding box center [118, 127] width 131 height 14
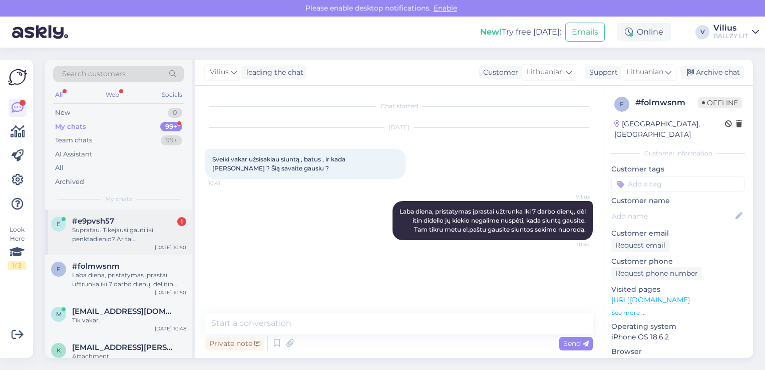
click at [126, 237] on div "Supratau. Tikejausi gauti iki penktadienio? Ar tai [DEMOGRAPHIC_DATA]?" at bounding box center [129, 234] width 114 height 18
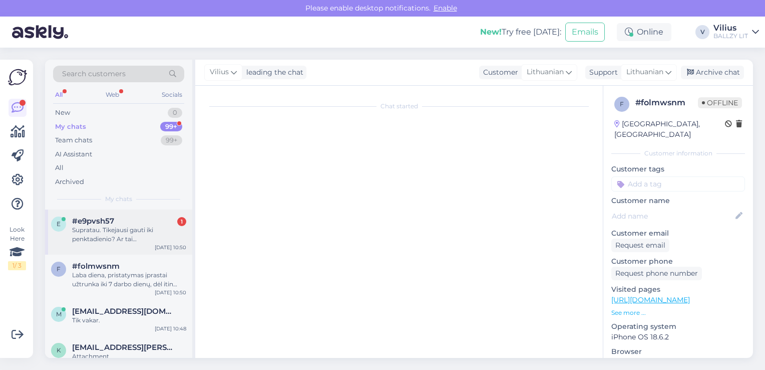
scroll to position [16, 0]
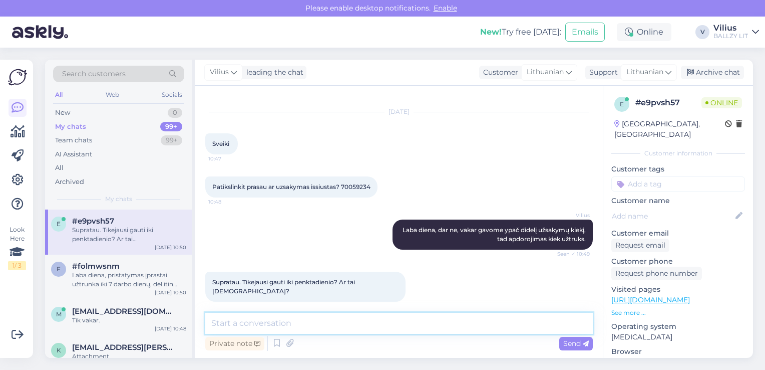
click at [331, 322] on textarea at bounding box center [399, 323] width 388 height 21
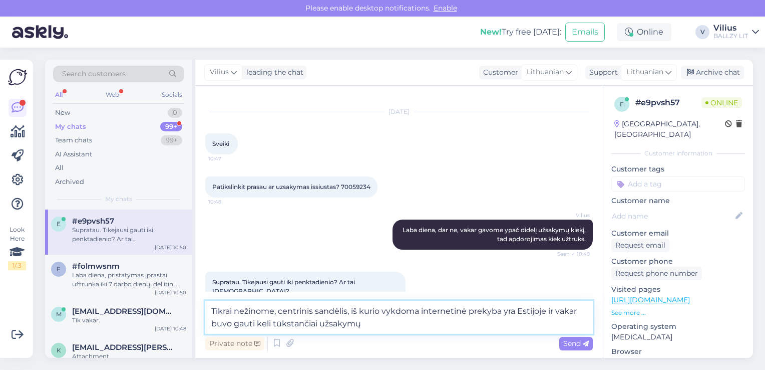
type textarea "Tikrai nežinome, centrinis sandėlis, iš kurio vykdoma internetinė prekyba yra E…"
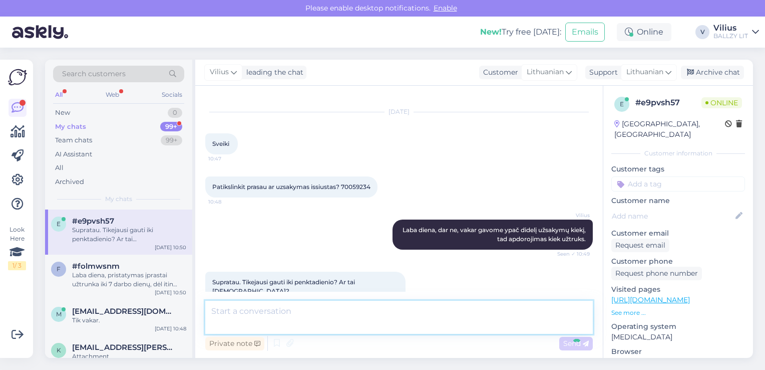
scroll to position [76, 0]
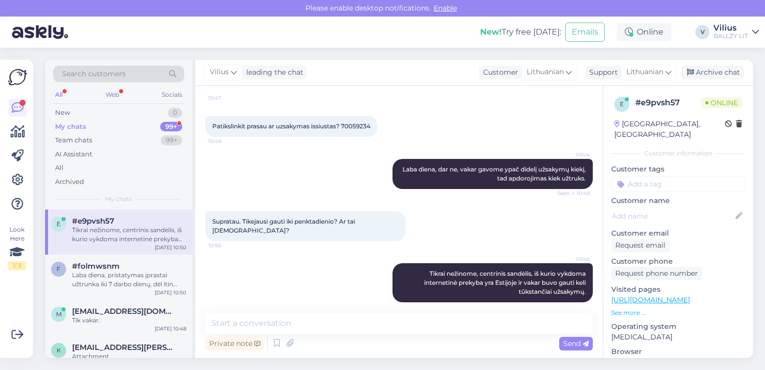
click at [108, 129] on div "My chats 99+" at bounding box center [118, 127] width 131 height 14
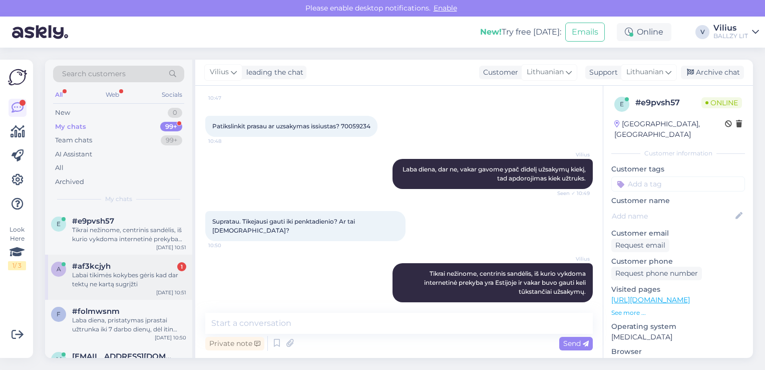
click at [136, 281] on div "Labai tikimės kokybes gėris kad dar tektų ne kartą sugrįžti" at bounding box center [129, 279] width 114 height 18
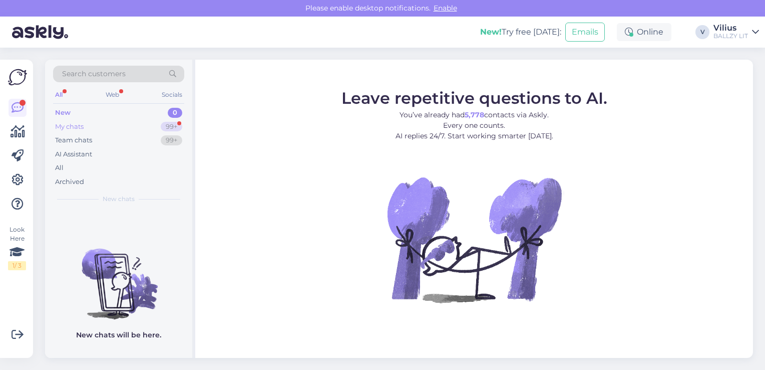
click at [103, 128] on div "My chats 99+" at bounding box center [118, 127] width 131 height 14
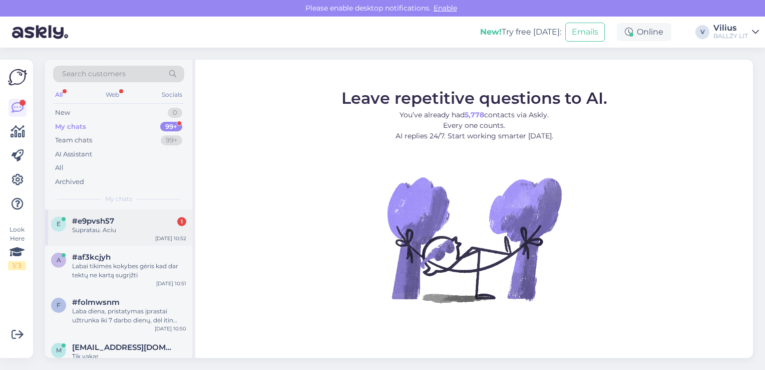
click at [118, 228] on div "Supratau. Aciu" at bounding box center [129, 229] width 114 height 9
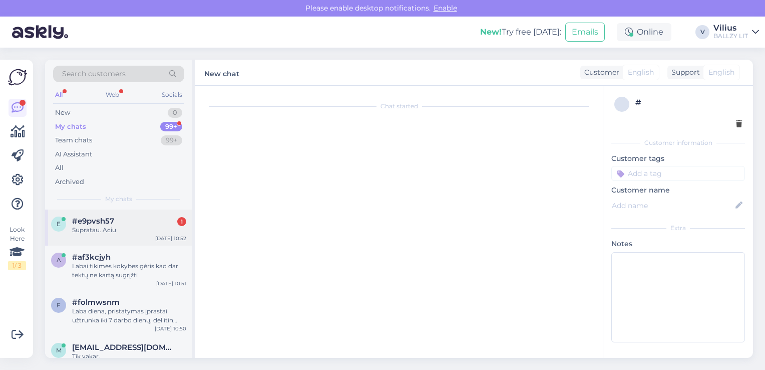
scroll to position [120, 0]
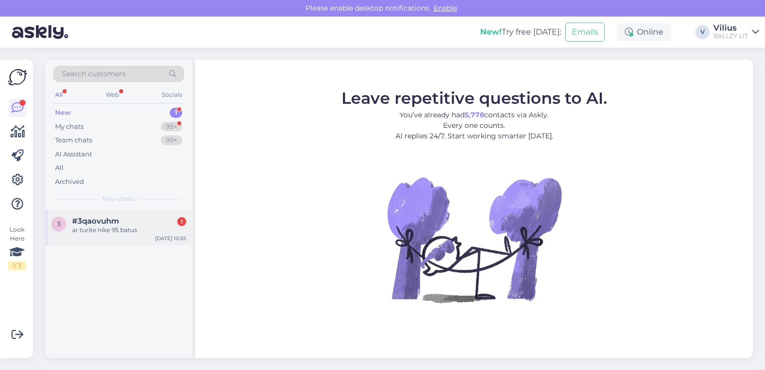
click at [116, 226] on div "ar turite nike 95 batus" at bounding box center [129, 229] width 114 height 9
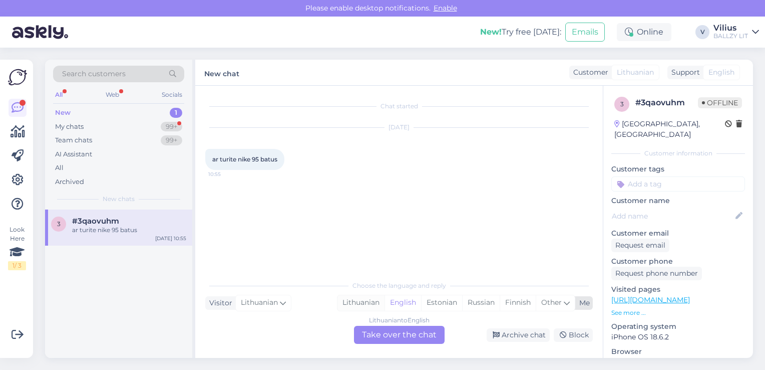
click at [351, 304] on div "Lithuanian" at bounding box center [361, 302] width 47 height 15
click at [367, 332] on div "Lithuanian to Lithuanian Take over the chat" at bounding box center [399, 335] width 91 height 18
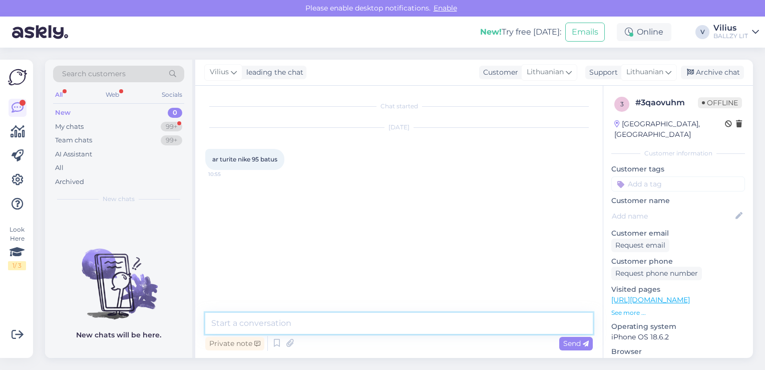
click at [347, 321] on textarea at bounding box center [399, 323] width 388 height 21
type textarea "Sveiki, deja Air Max 95 neturime."
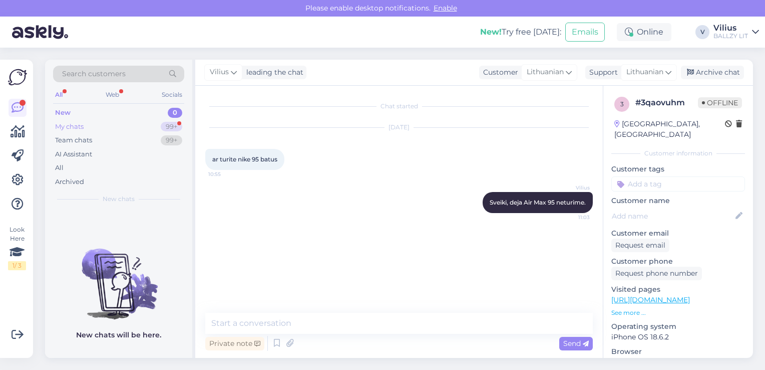
click at [86, 121] on div "My chats 99+" at bounding box center [118, 127] width 131 height 14
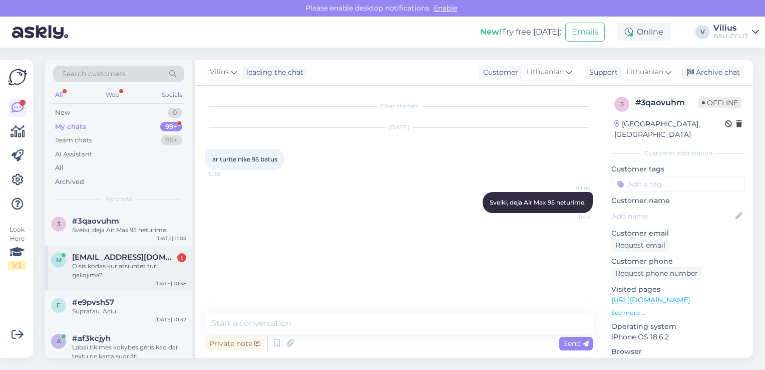
click at [138, 277] on div "O sis kodas kur atsiuntet turi galiojima?" at bounding box center [129, 270] width 114 height 18
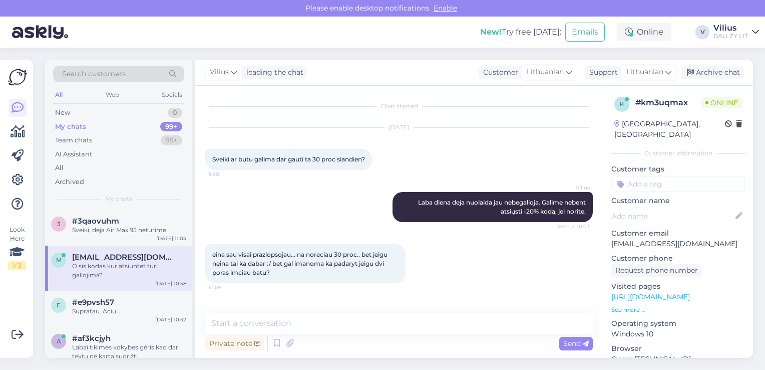
scroll to position [266, 0]
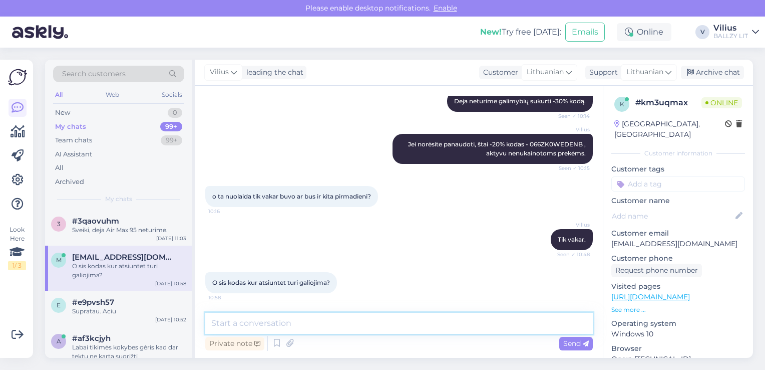
click at [307, 322] on textarea at bounding box center [399, 323] width 388 height 21
type textarea "Turėtumėte panaudoti artimiausią savaitę."
